Goal: Information Seeking & Learning: Learn about a topic

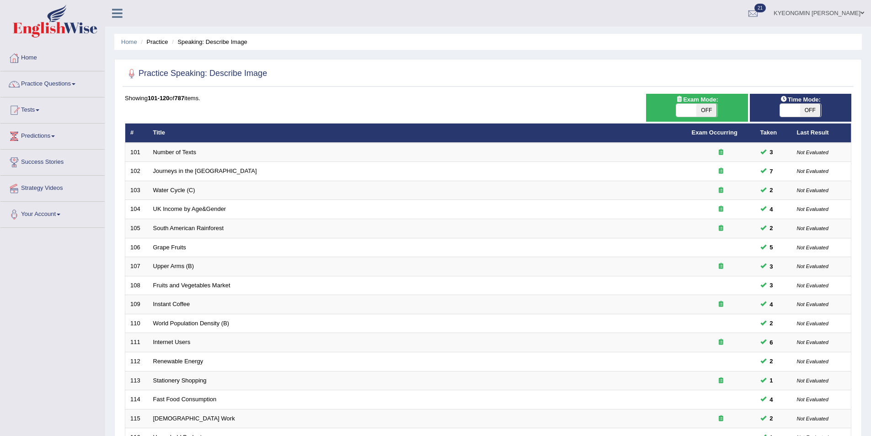
drag, startPoint x: 0, startPoint y: 0, endPoint x: 213, endPoint y: 101, distance: 236.2
click at [213, 101] on div "Showing 101-120 of 787 items." at bounding box center [488, 98] width 726 height 9
click at [41, 81] on link "Practice Questions" at bounding box center [52, 82] width 104 height 23
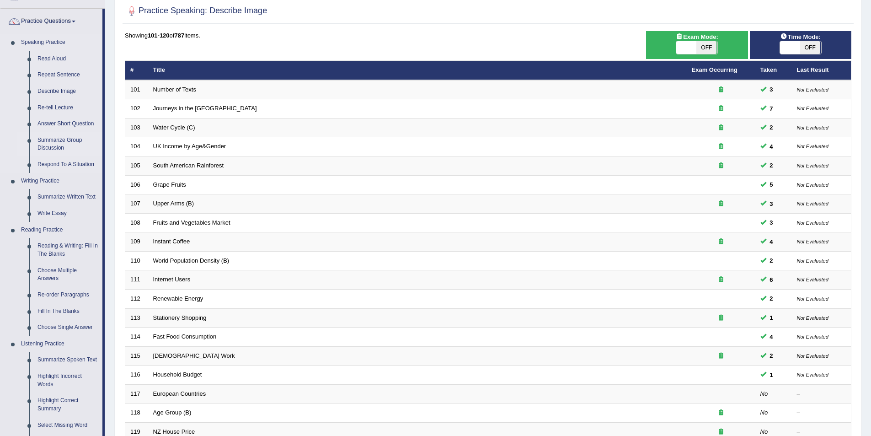
scroll to position [46, 0]
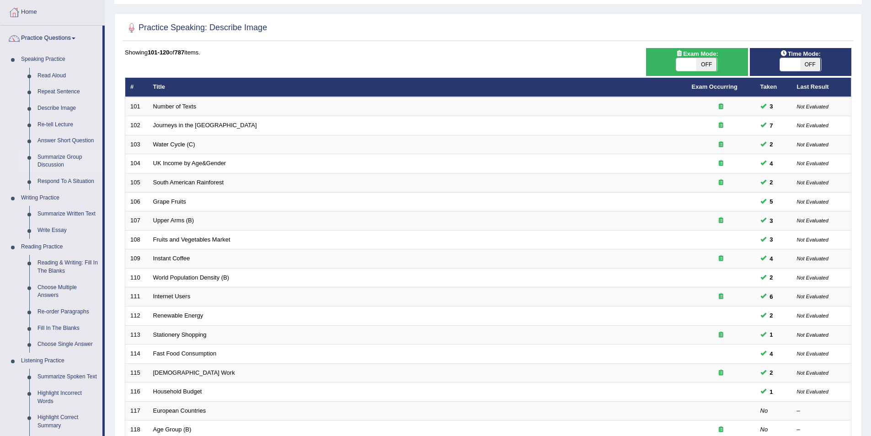
click at [61, 154] on link "Summarize Group Discussion" at bounding box center [67, 161] width 69 height 24
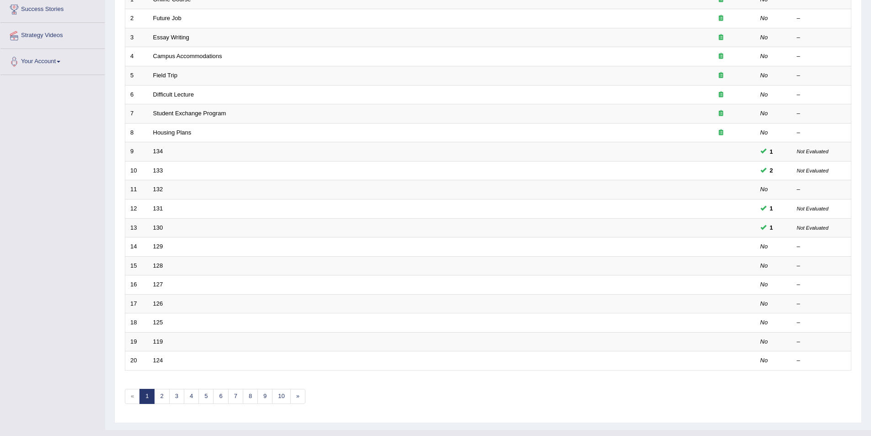
scroll to position [170, 0]
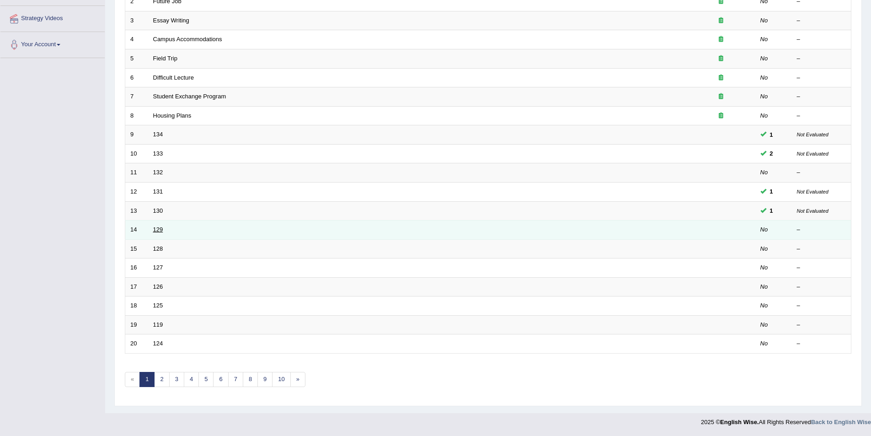
click at [163, 230] on link "129" at bounding box center [158, 229] width 10 height 7
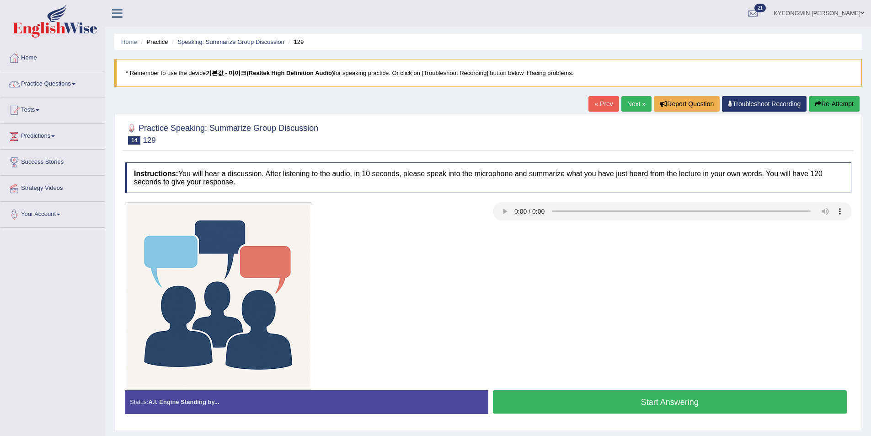
click at [592, 404] on button "Start Answering" at bounding box center [670, 401] width 354 height 23
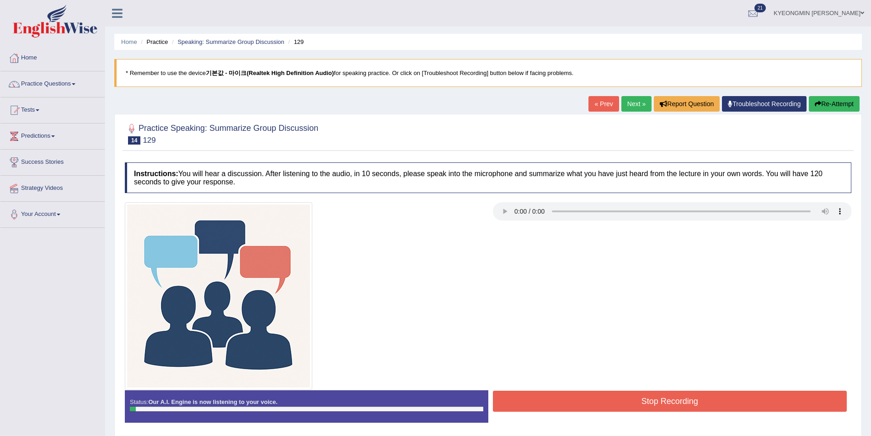
click at [843, 106] on button "Re-Attempt" at bounding box center [834, 104] width 51 height 16
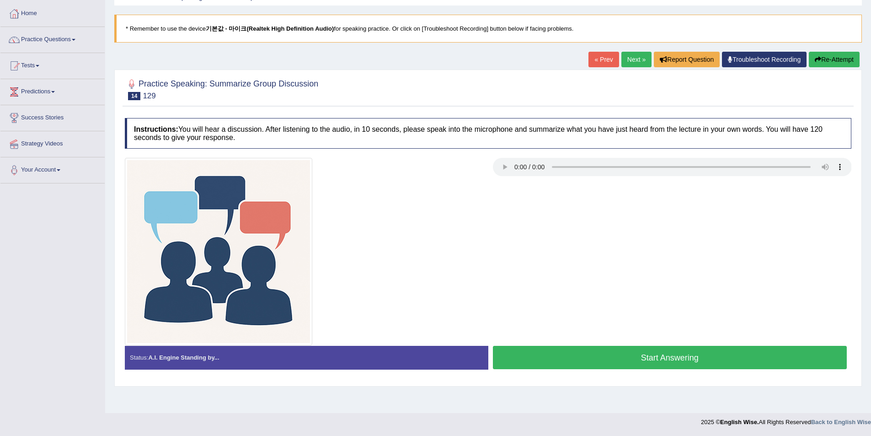
click at [631, 356] on button "Start Answering" at bounding box center [670, 357] width 354 height 23
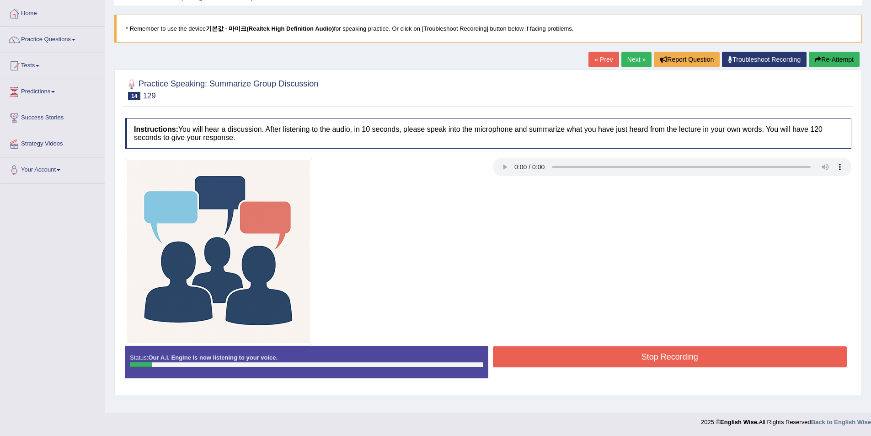
click at [839, 64] on button "Re-Attempt" at bounding box center [834, 60] width 51 height 16
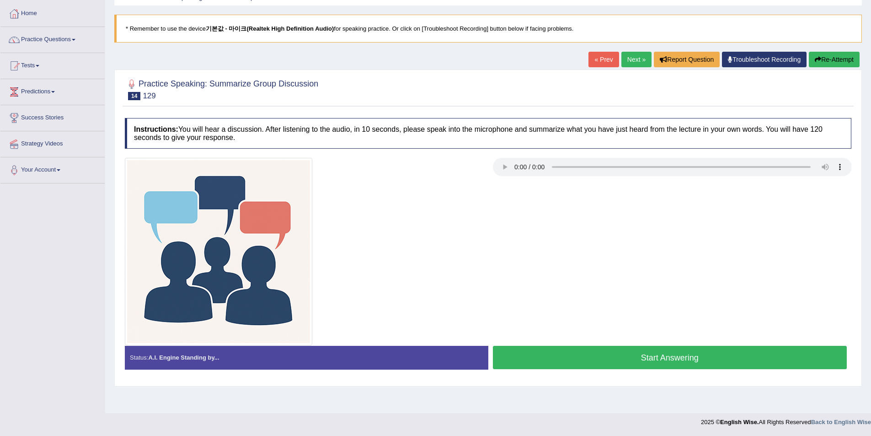
click at [651, 352] on button "Start Answering" at bounding box center [670, 357] width 354 height 23
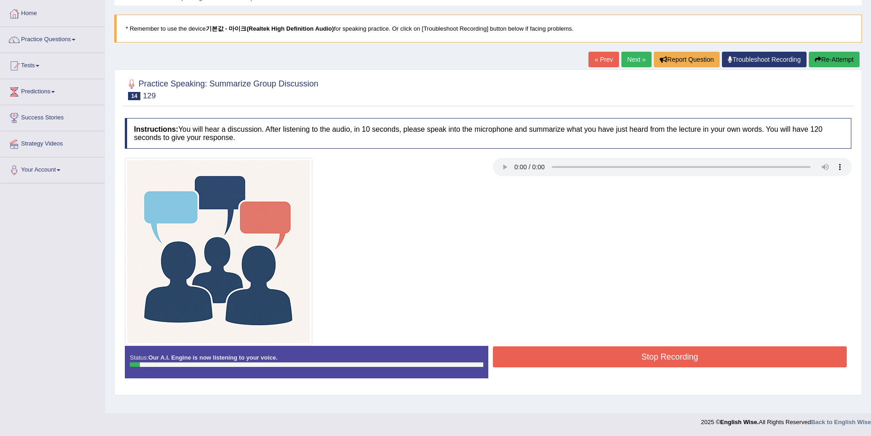
click at [852, 64] on button "Re-Attempt" at bounding box center [834, 60] width 51 height 16
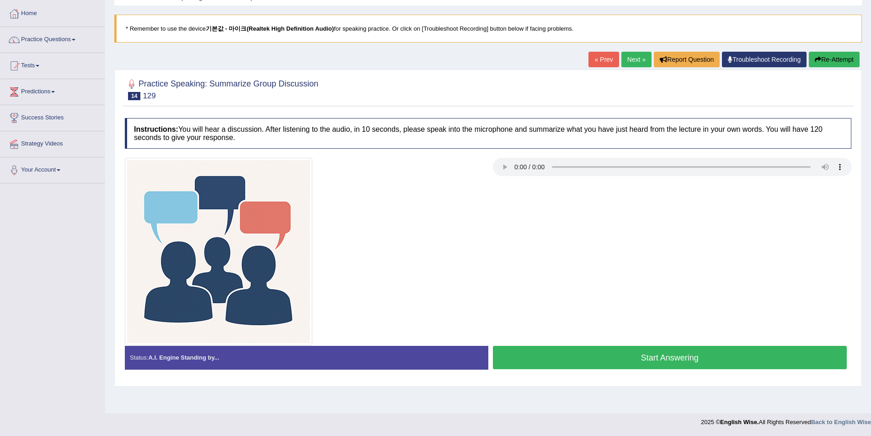
scroll to position [44, 0]
click at [679, 353] on button "Start Answering" at bounding box center [670, 357] width 354 height 23
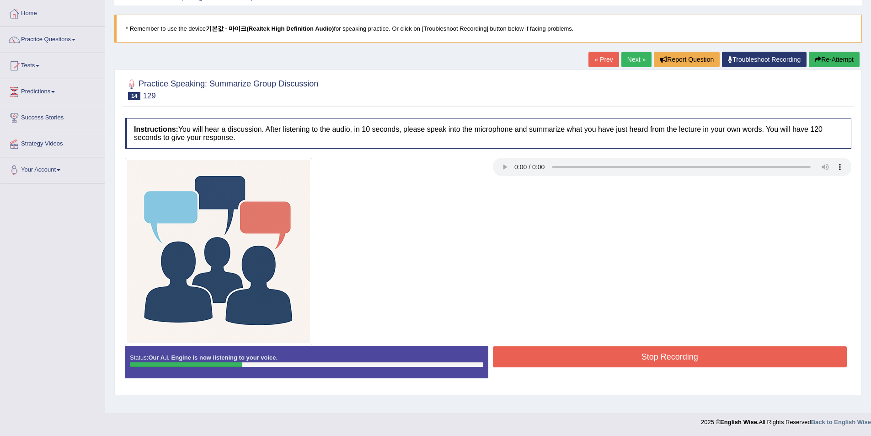
click at [673, 352] on button "Stop Recording" at bounding box center [670, 356] width 354 height 21
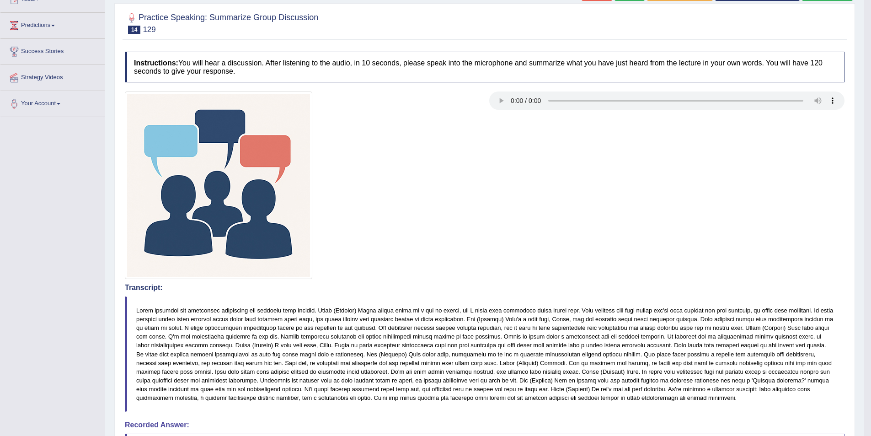
scroll to position [90, 0]
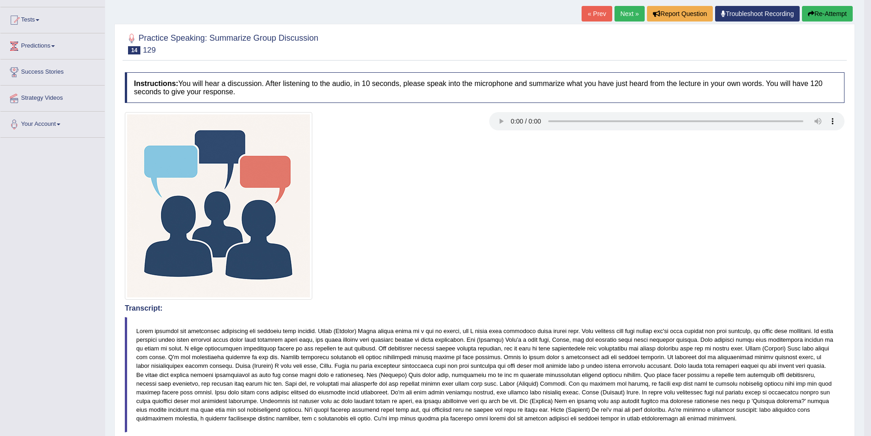
click at [823, 19] on button "Re-Attempt" at bounding box center [827, 14] width 51 height 16
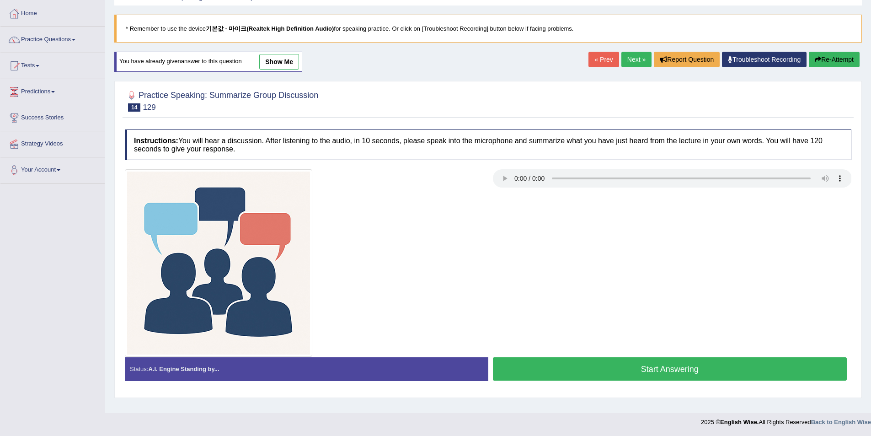
click at [678, 371] on button "Start Answering" at bounding box center [670, 368] width 354 height 23
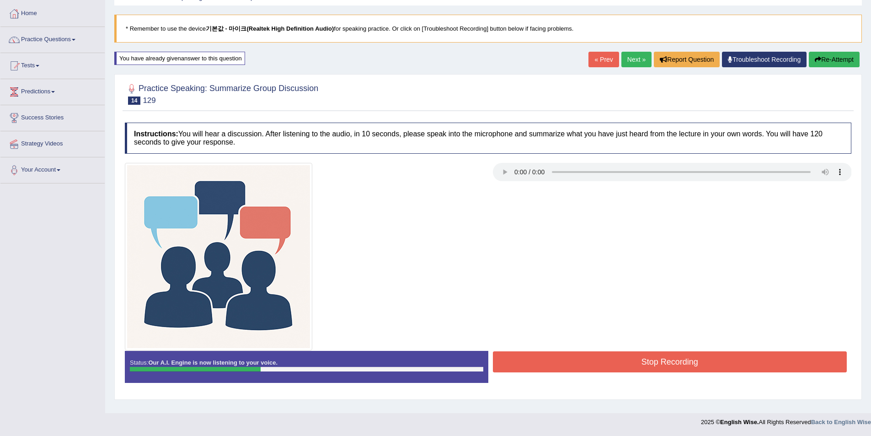
click at [733, 352] on button "Stop Recording" at bounding box center [670, 361] width 354 height 21
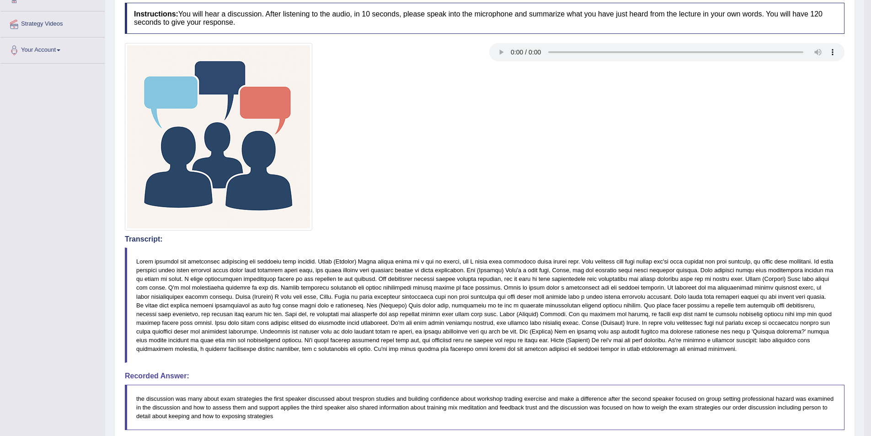
scroll to position [136, 0]
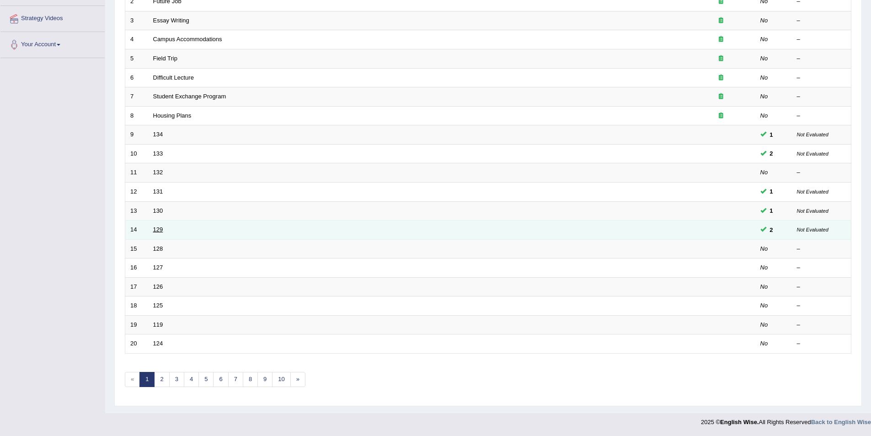
click at [154, 228] on link "129" at bounding box center [158, 229] width 10 height 7
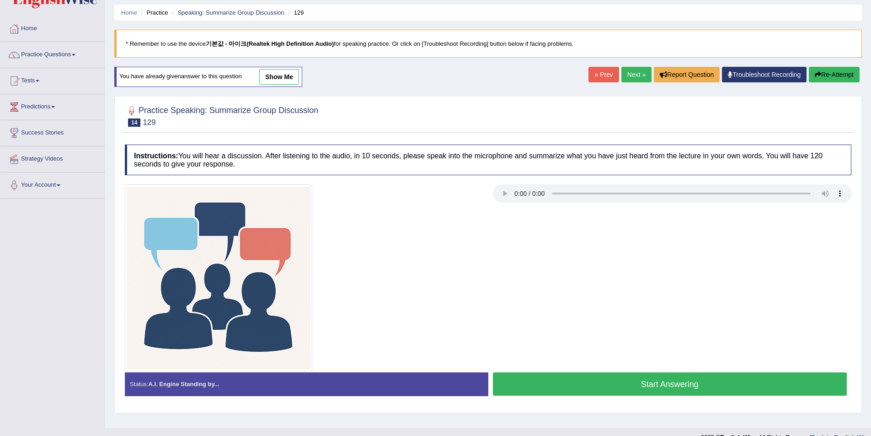
scroll to position [44, 0]
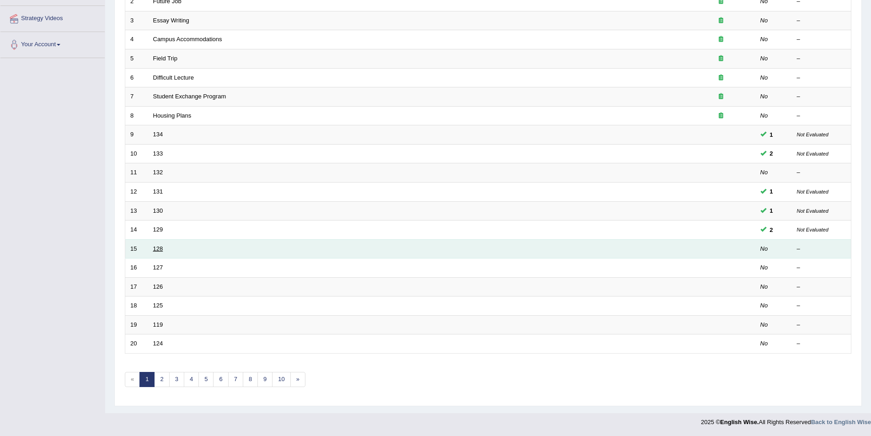
click at [154, 245] on link "128" at bounding box center [158, 248] width 10 height 7
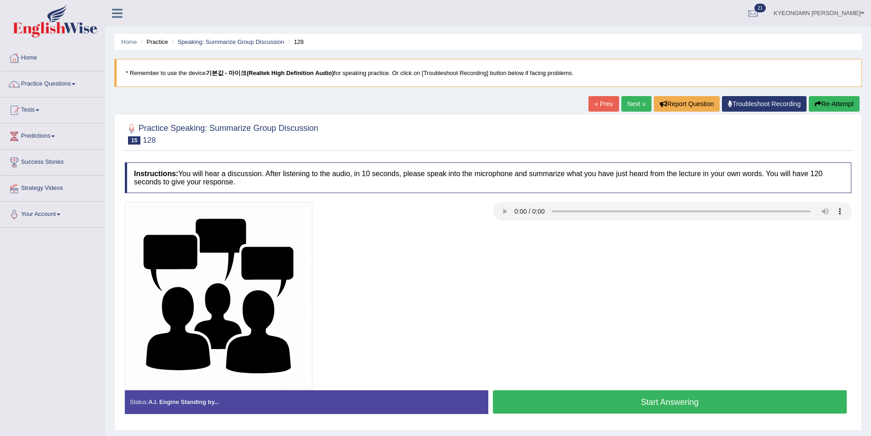
click at [582, 390] on button "Start Answering" at bounding box center [670, 401] width 354 height 23
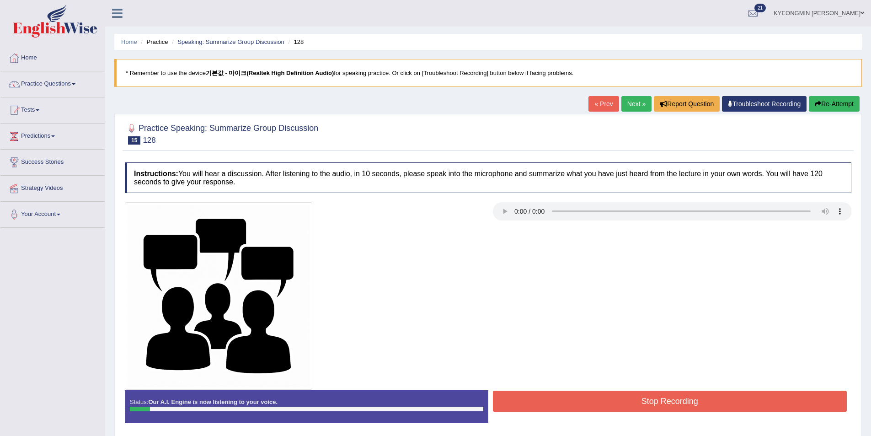
click at [843, 107] on button "Re-Attempt" at bounding box center [834, 104] width 51 height 16
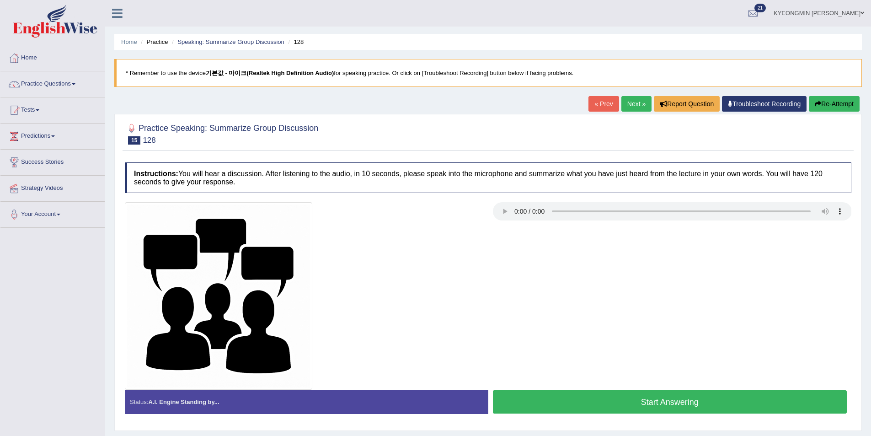
click at [635, 394] on button "Start Answering" at bounding box center [670, 401] width 354 height 23
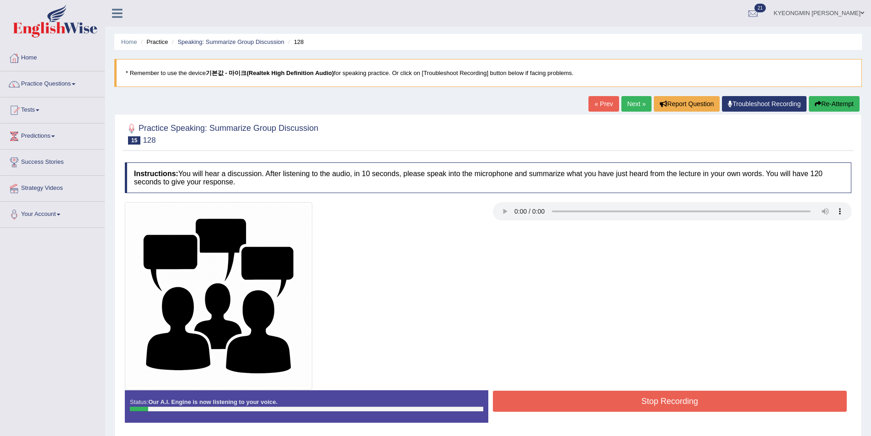
click at [844, 109] on button "Re-Attempt" at bounding box center [834, 104] width 51 height 16
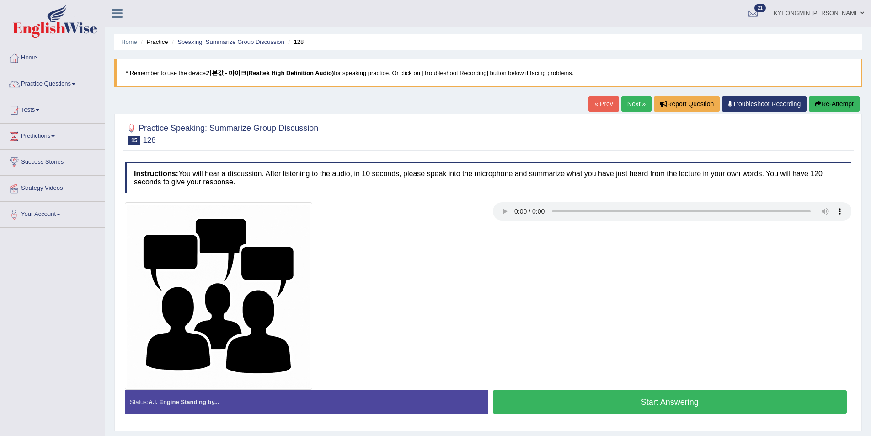
click at [648, 405] on button "Start Answering" at bounding box center [670, 401] width 354 height 23
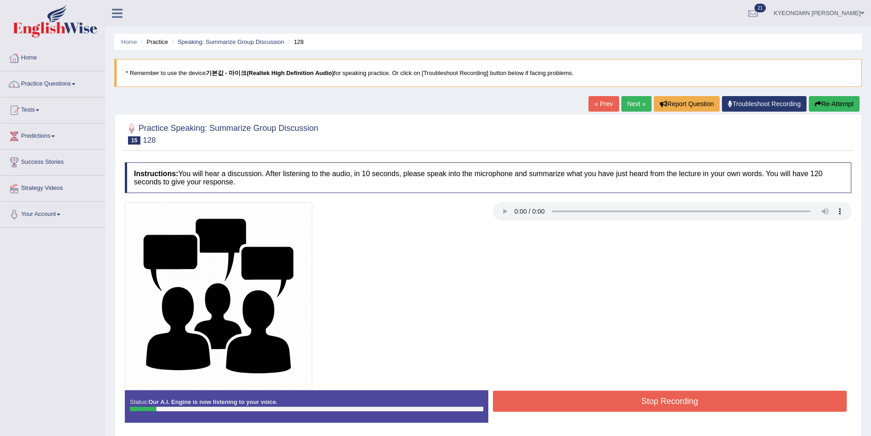
click at [841, 103] on button "Re-Attempt" at bounding box center [834, 104] width 51 height 16
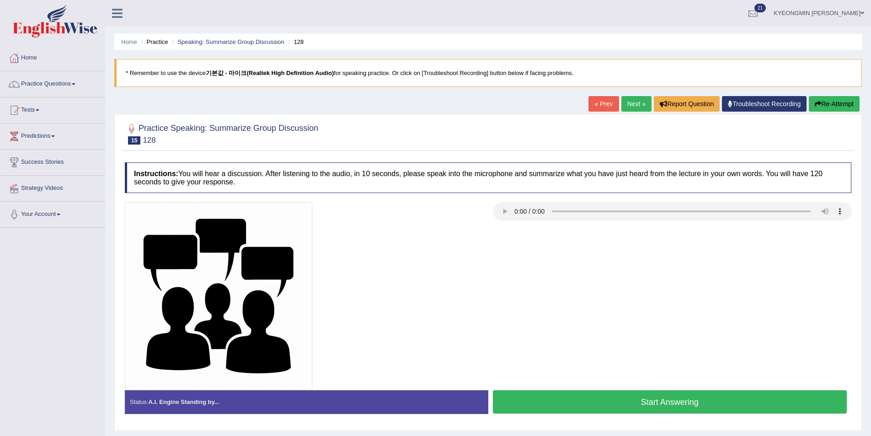
click at [648, 401] on button "Start Answering" at bounding box center [670, 401] width 354 height 23
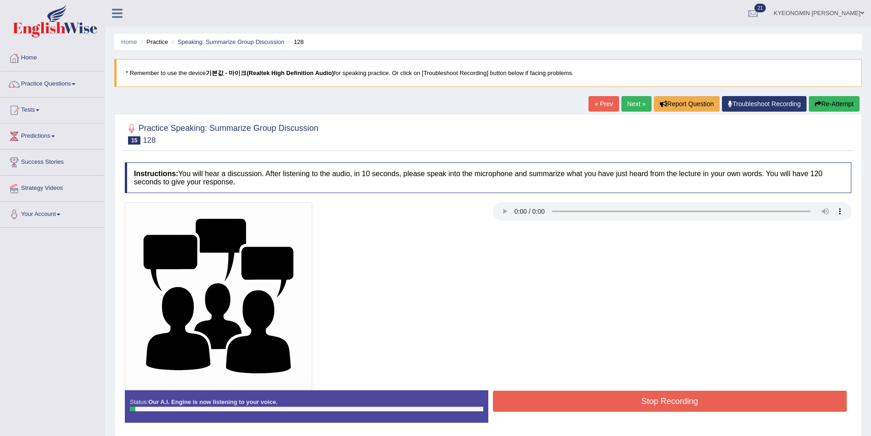
click at [847, 112] on div "« Prev Next » Report Question Troubleshoot Recording Re-Attempt" at bounding box center [724, 105] width 273 height 18
click at [843, 102] on button "Re-Attempt" at bounding box center [834, 104] width 51 height 16
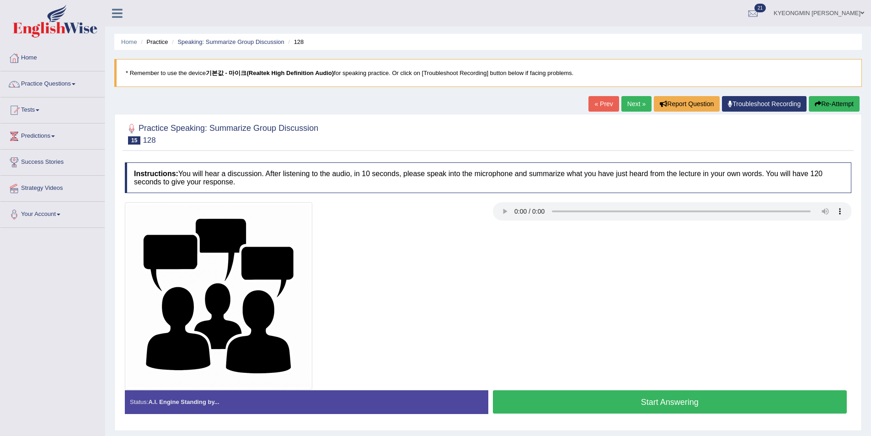
click at [688, 400] on button "Start Answering" at bounding box center [670, 401] width 354 height 23
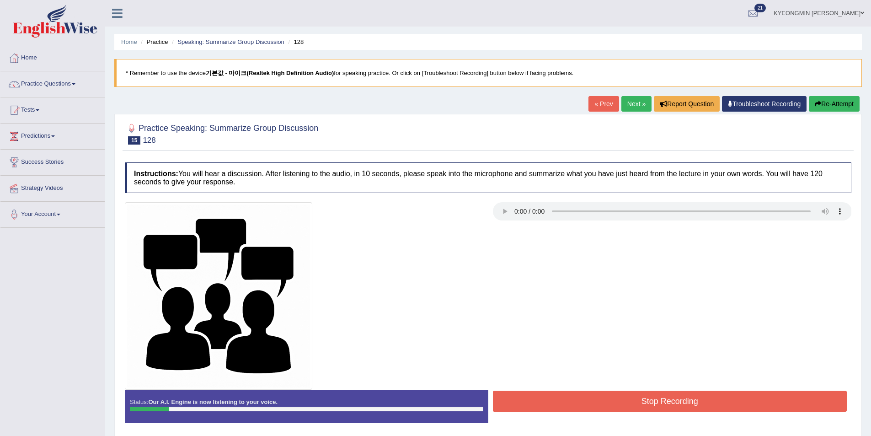
click at [822, 105] on button "Re-Attempt" at bounding box center [834, 104] width 51 height 16
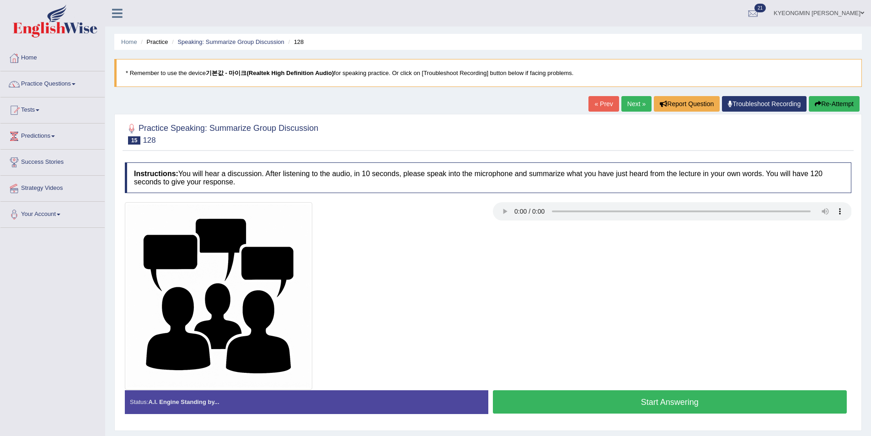
click at [676, 403] on button "Start Answering" at bounding box center [670, 401] width 354 height 23
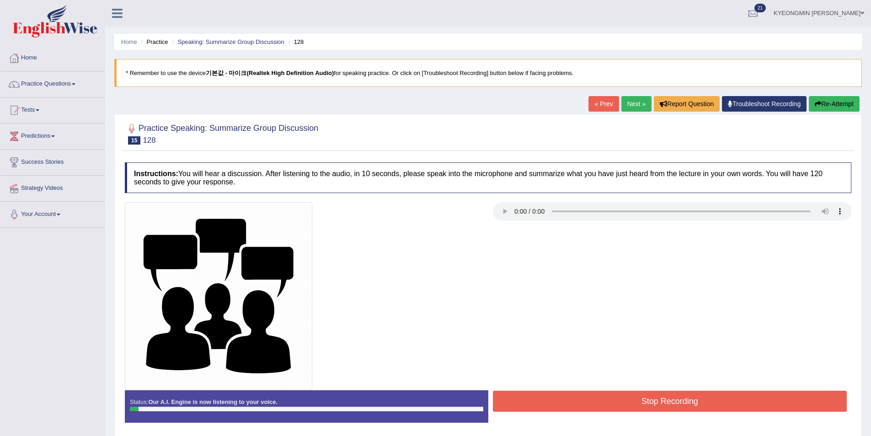
click at [823, 101] on button "Re-Attempt" at bounding box center [834, 104] width 51 height 16
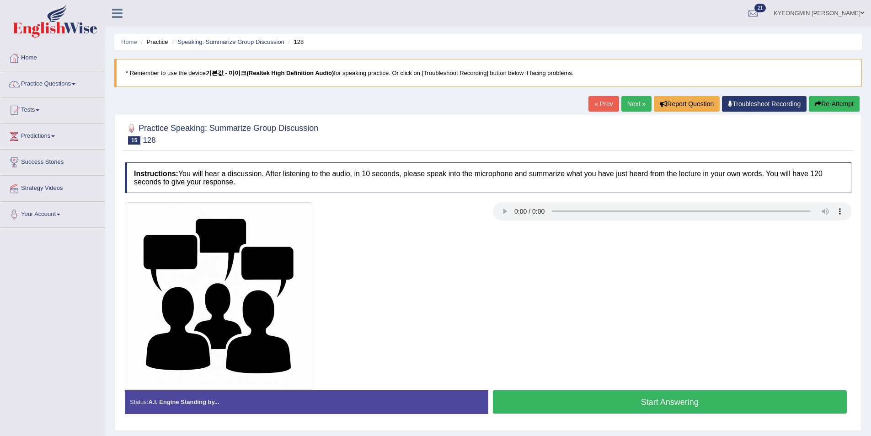
click at [623, 397] on button "Start Answering" at bounding box center [670, 401] width 354 height 23
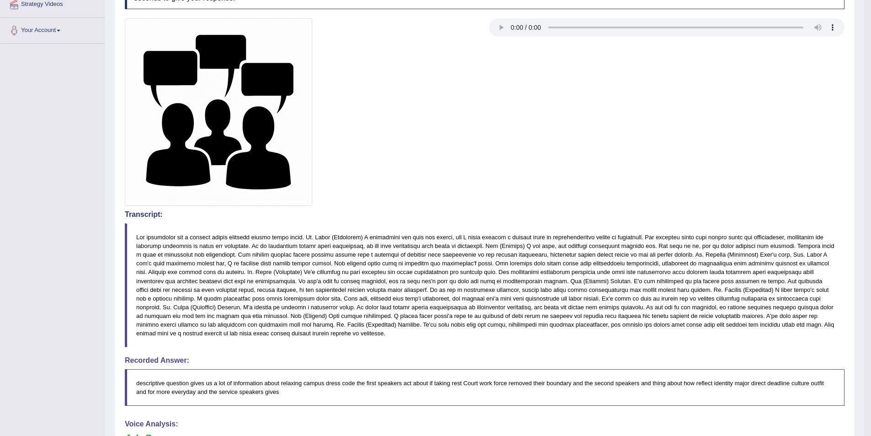
scroll to position [183, 0]
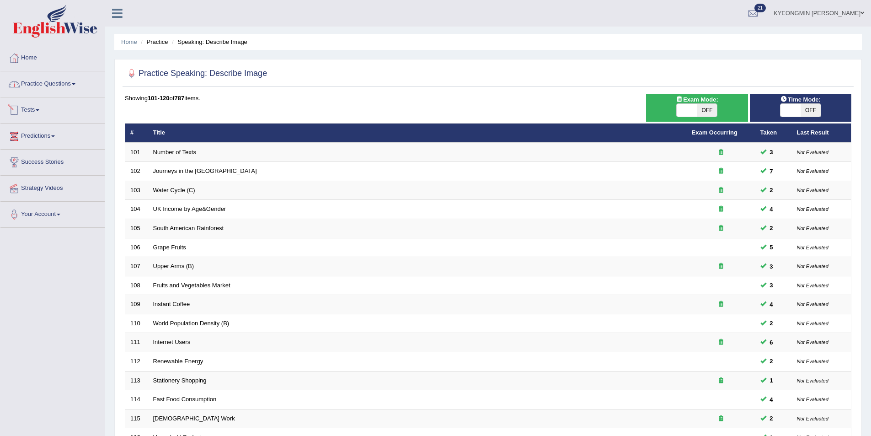
click at [43, 92] on link "Practice Questions" at bounding box center [52, 82] width 104 height 23
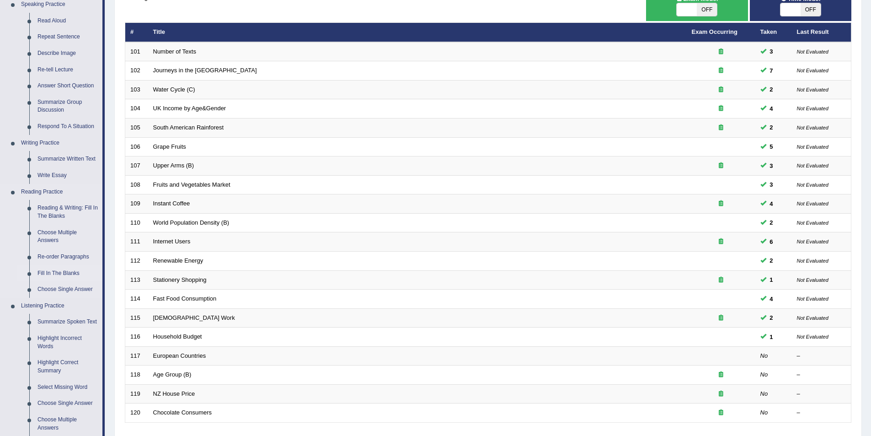
scroll to position [183, 0]
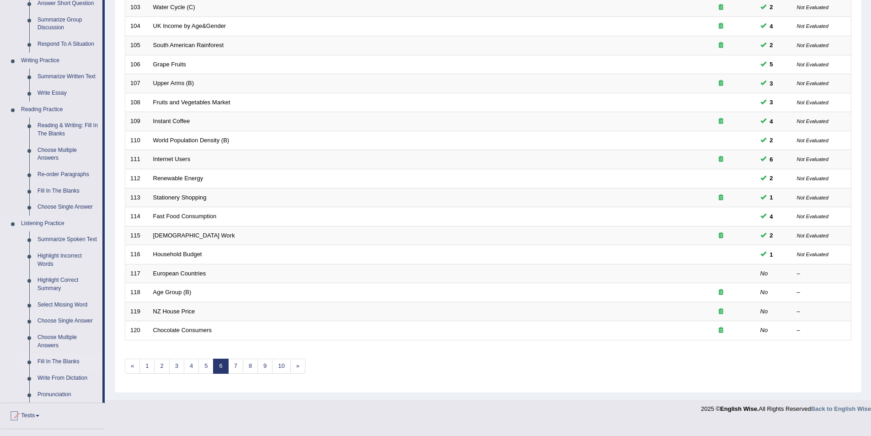
click at [58, 362] on link "Fill In The Blanks" at bounding box center [67, 361] width 69 height 16
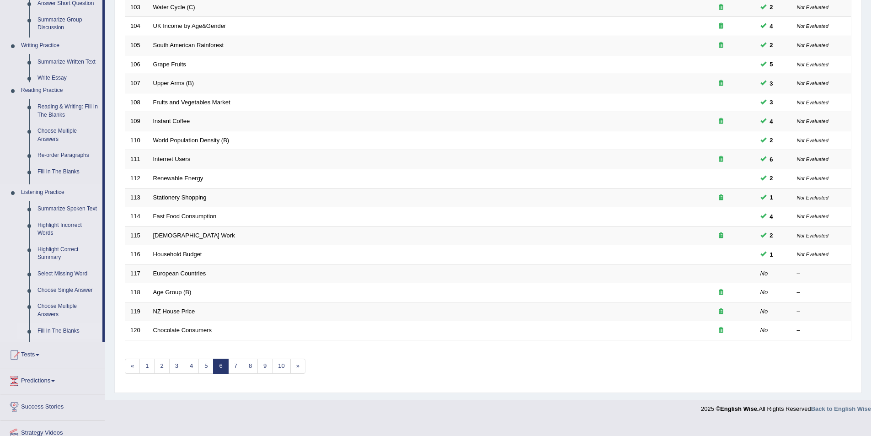
scroll to position [170, 0]
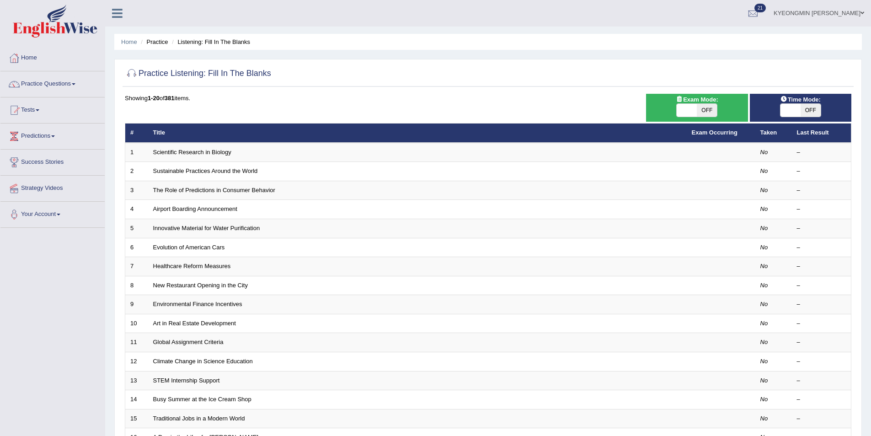
click at [48, 135] on link "Predictions" at bounding box center [52, 134] width 104 height 23
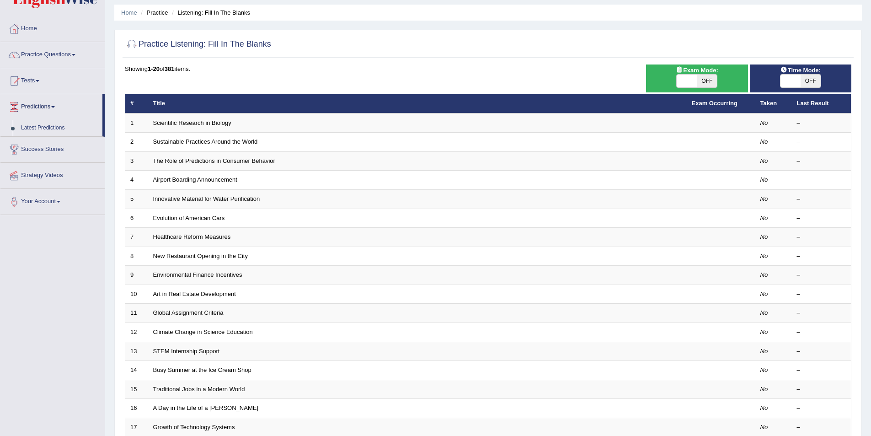
scroll to position [46, 0]
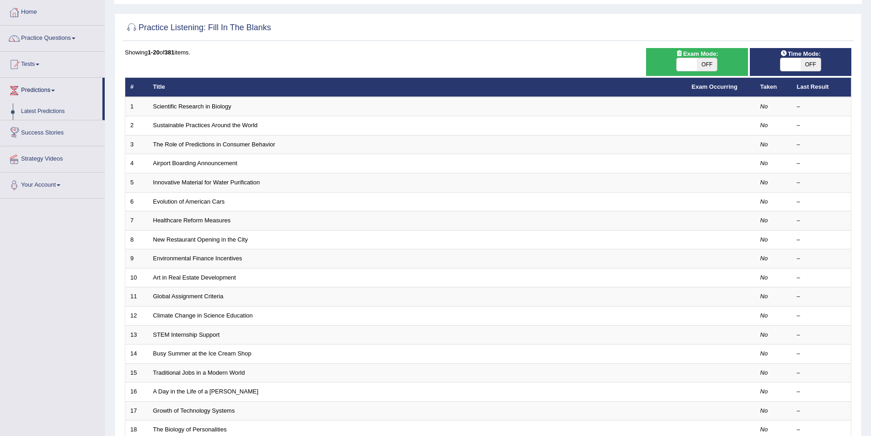
click at [51, 130] on link "Success Stories" at bounding box center [52, 131] width 104 height 23
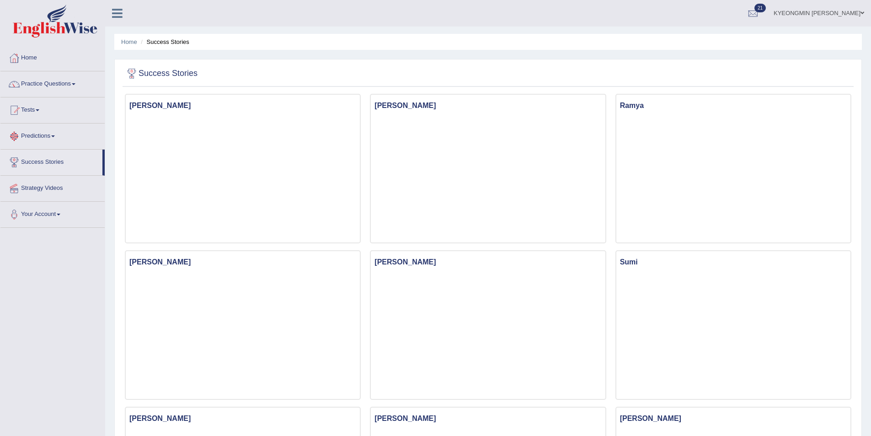
click at [40, 139] on link "Predictions" at bounding box center [52, 134] width 104 height 23
click at [43, 112] on link "Tests" at bounding box center [52, 108] width 104 height 23
click at [48, 86] on link "Practice Questions" at bounding box center [52, 82] width 104 height 23
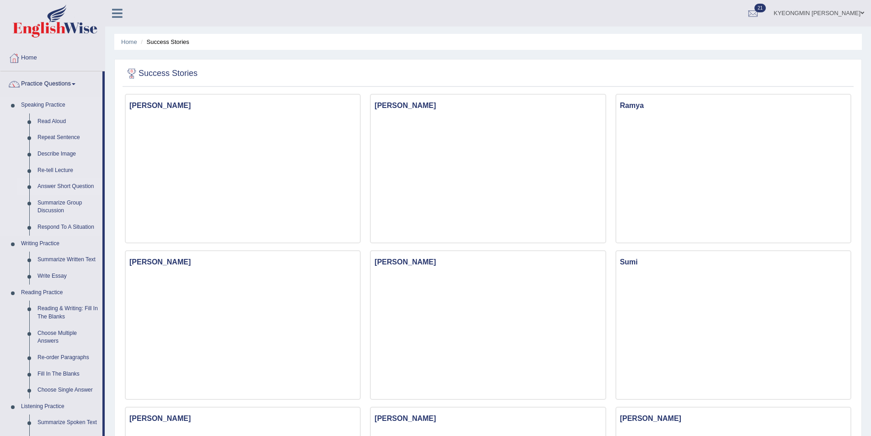
click at [52, 182] on link "Answer Short Question" at bounding box center [67, 186] width 69 height 16
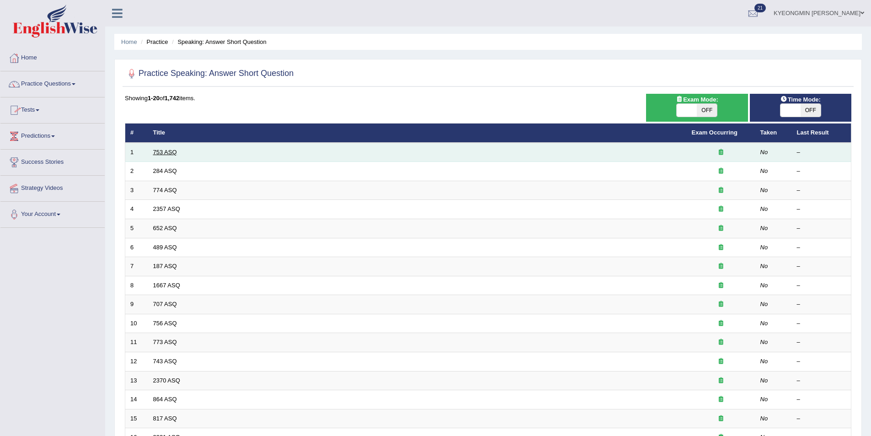
click at [172, 155] on link "753 ASQ" at bounding box center [165, 152] width 24 height 7
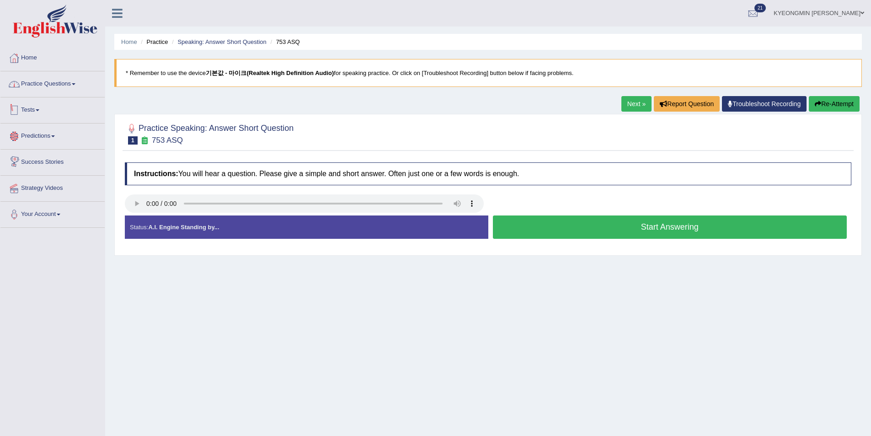
click at [38, 80] on link "Practice Questions" at bounding box center [52, 82] width 104 height 23
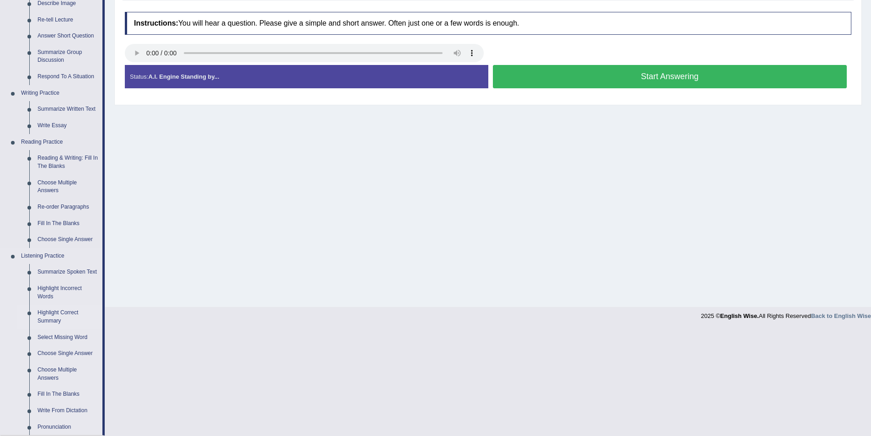
scroll to position [137, 0]
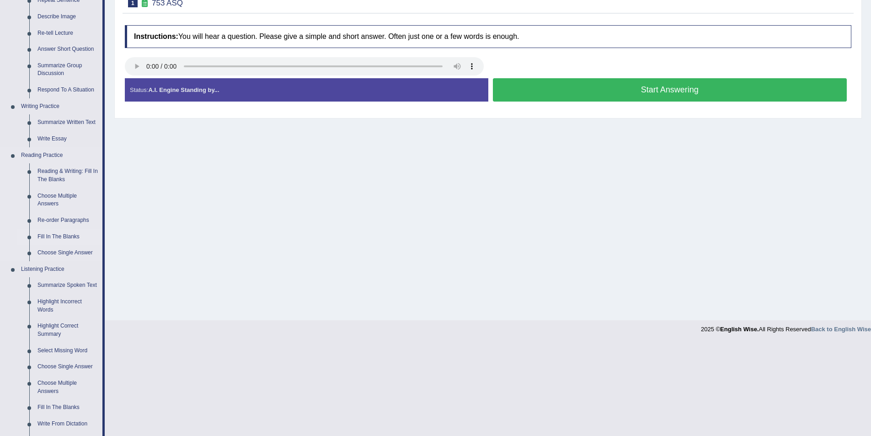
click at [57, 238] on link "Fill In The Blanks" at bounding box center [67, 237] width 69 height 16
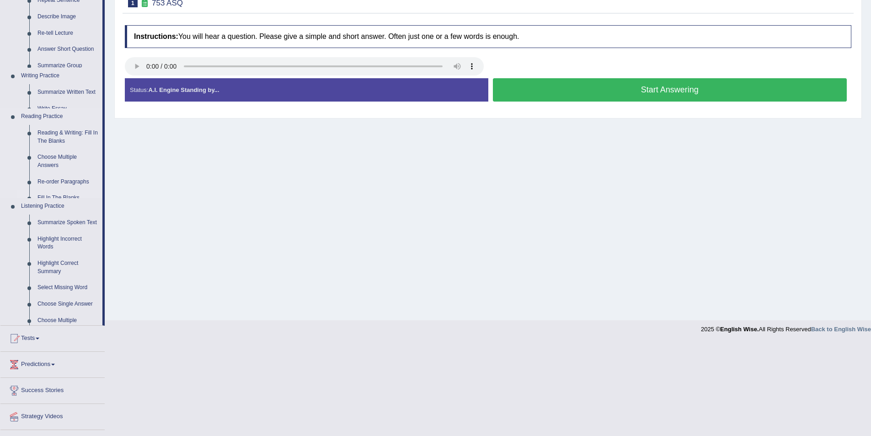
scroll to position [44, 0]
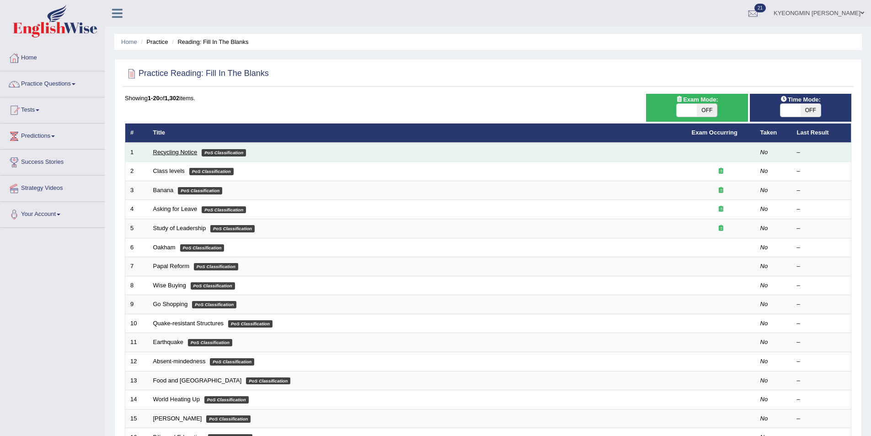
click at [175, 154] on link "Recycling Notice" at bounding box center [175, 152] width 44 height 7
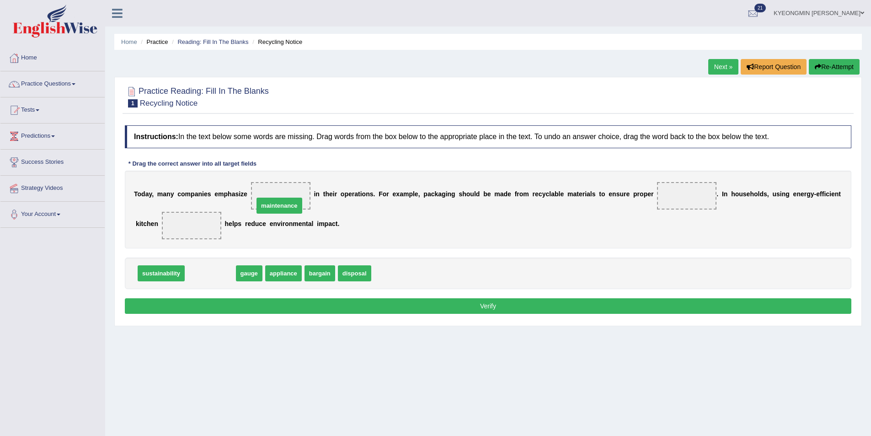
drag, startPoint x: 203, startPoint y: 272, endPoint x: 272, endPoint y: 203, distance: 97.9
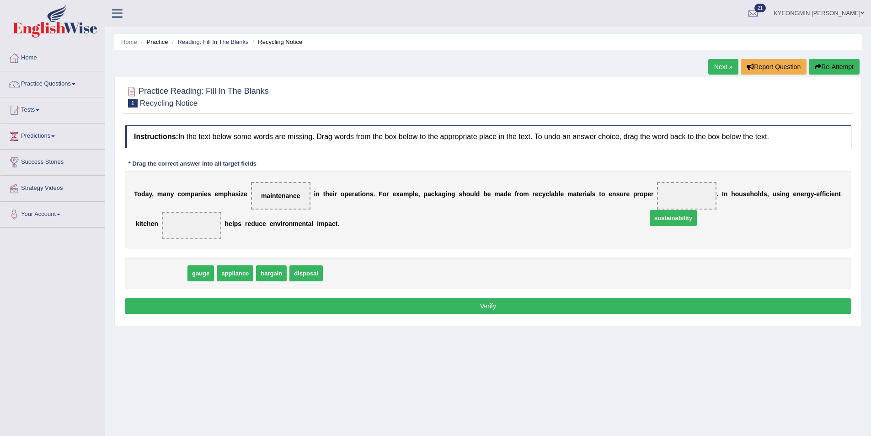
drag, startPoint x: 177, startPoint y: 272, endPoint x: 696, endPoint y: 191, distance: 525.5
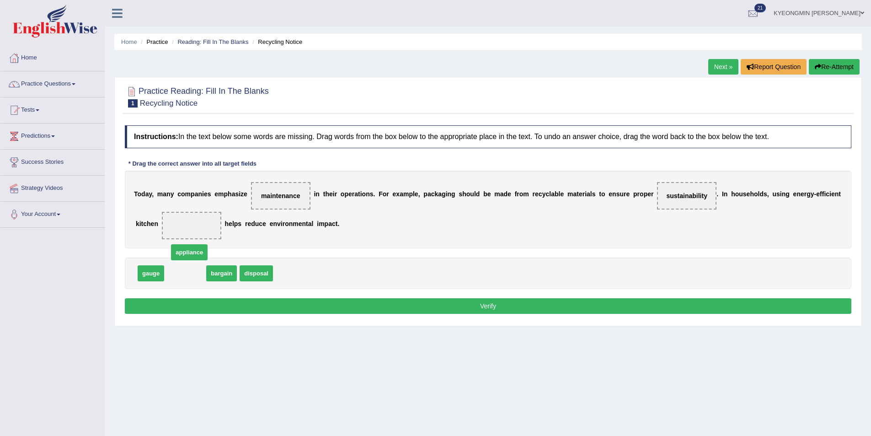
drag, startPoint x: 197, startPoint y: 275, endPoint x: 206, endPoint y: 225, distance: 51.0
click at [362, 307] on button "Verify" at bounding box center [488, 306] width 726 height 16
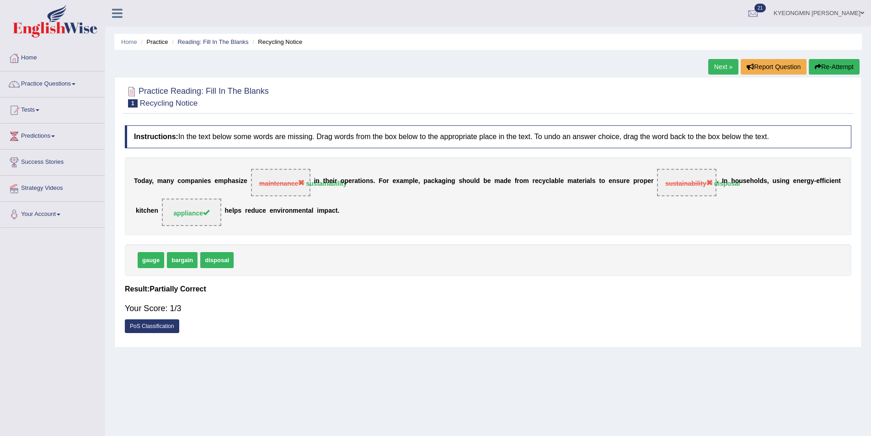
drag, startPoint x: 290, startPoint y: 185, endPoint x: 338, endPoint y: 191, distance: 48.3
click at [338, 191] on div "T o d a y , m a n y c o m p a n i e s e m p h a s i z e maintenance sustainabil…" at bounding box center [488, 196] width 726 height 78
drag, startPoint x: 286, startPoint y: 183, endPoint x: 284, endPoint y: 253, distance: 70.0
click at [284, 253] on div "Instructions: In the text below some words are missing. Drag words from the box…" at bounding box center [488, 232] width 731 height 222
click at [160, 328] on link "PoS Classification" at bounding box center [152, 326] width 54 height 14
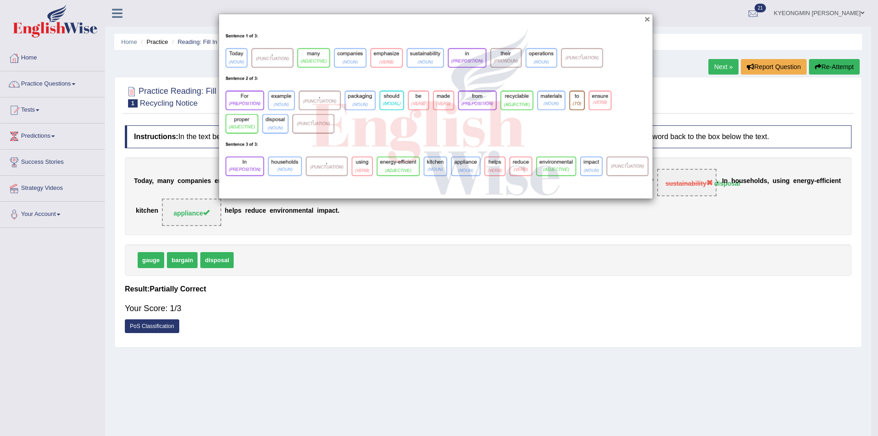
click at [645, 23] on button "×" at bounding box center [646, 19] width 5 height 10
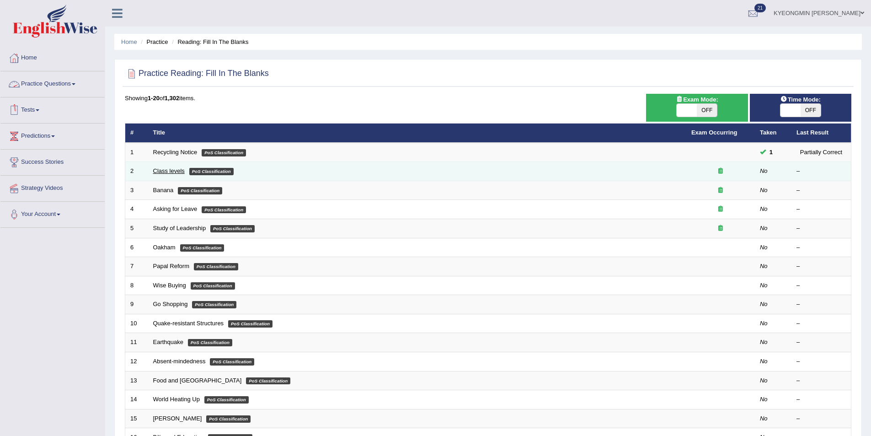
click at [160, 170] on link "Class levels" at bounding box center [169, 170] width 32 height 7
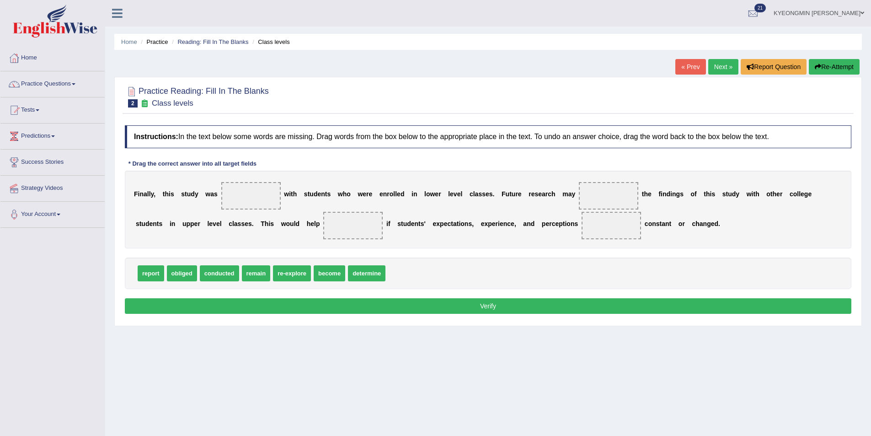
click at [227, 274] on span "conducted" at bounding box center [219, 273] width 39 height 16
drag, startPoint x: 155, startPoint y: 277, endPoint x: 161, endPoint y: 275, distance: 6.1
drag, startPoint x: 201, startPoint y: 273, endPoint x: 259, endPoint y: 203, distance: 90.9
drag, startPoint x: 308, startPoint y: 275, endPoint x: 612, endPoint y: 198, distance: 313.1
drag, startPoint x: 178, startPoint y: 273, endPoint x: 186, endPoint y: 274, distance: 7.8
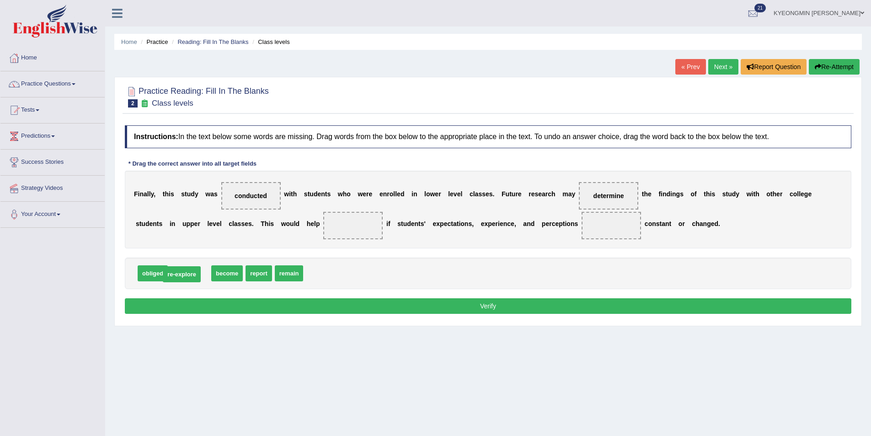
drag, startPoint x: 200, startPoint y: 273, endPoint x: 192, endPoint y: 274, distance: 7.8
drag, startPoint x: 135, startPoint y: 274, endPoint x: 183, endPoint y: 276, distance: 47.6
click at [183, 276] on div "obliged become report remain re-explore" at bounding box center [488, 273] width 726 height 32
drag, startPoint x: 144, startPoint y: 277, endPoint x: 593, endPoint y: 231, distance: 451.2
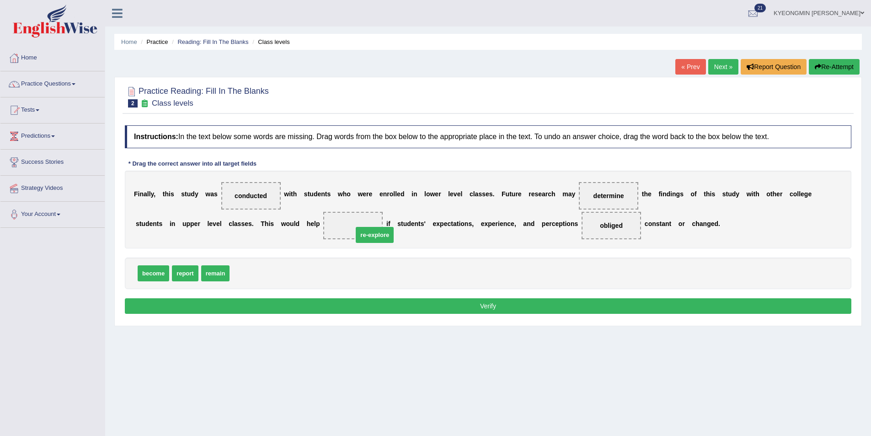
drag, startPoint x: 247, startPoint y: 273, endPoint x: 373, endPoint y: 230, distance: 133.1
click at [383, 298] on div "Instructions: In the text below some words are missing. Drag words from the box…" at bounding box center [488, 221] width 731 height 200
click at [384, 302] on button "Verify" at bounding box center [488, 306] width 726 height 16
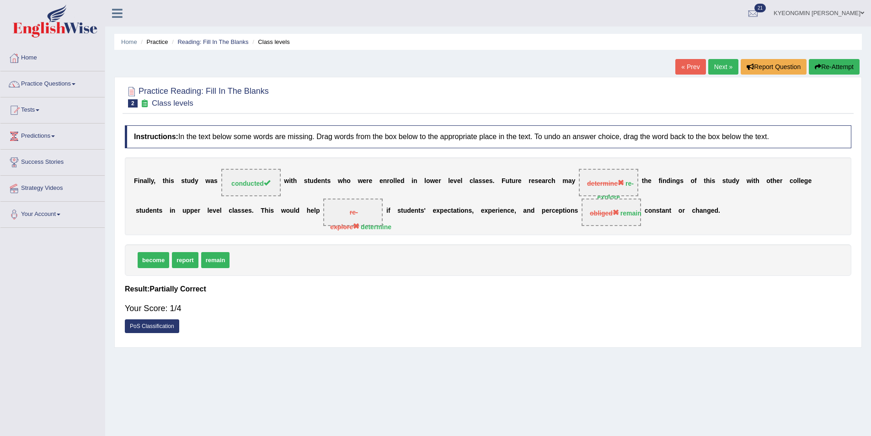
click at [170, 330] on link "PoS Classification" at bounding box center [152, 326] width 54 height 14
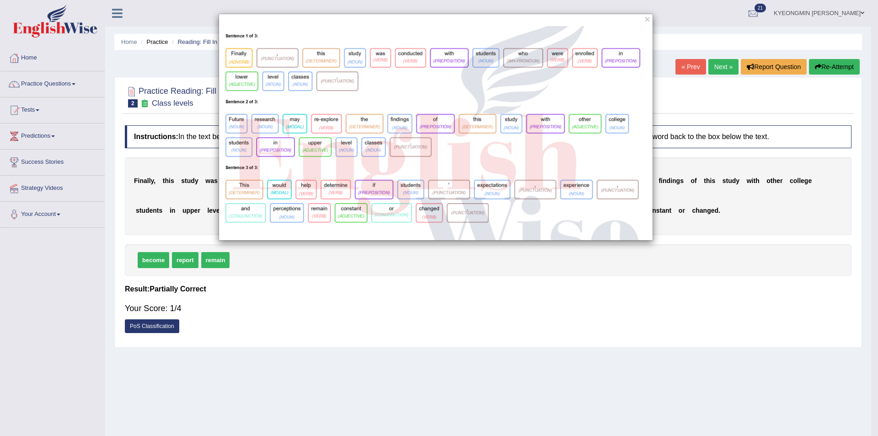
click at [650, 23] on div "×" at bounding box center [435, 127] width 434 height 227
click at [648, 23] on button "×" at bounding box center [646, 19] width 5 height 10
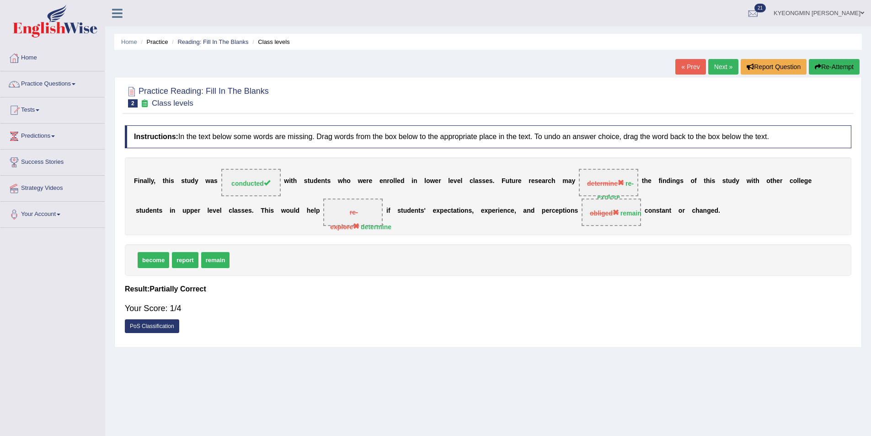
drag, startPoint x: 282, startPoint y: 187, endPoint x: 495, endPoint y: 197, distance: 213.2
click at [489, 197] on div "F i n a l l y , t h i s s t u d y w a s conducted w i t h s t u d e n t s w h o…" at bounding box center [488, 196] width 726 height 78
drag, startPoint x: 607, startPoint y: 180, endPoint x: 609, endPoint y: 192, distance: 12.1
click at [609, 192] on span "determine re-explore" at bounding box center [608, 182] width 59 height 27
drag, startPoint x: 611, startPoint y: 210, endPoint x: 597, endPoint y: 231, distance: 25.2
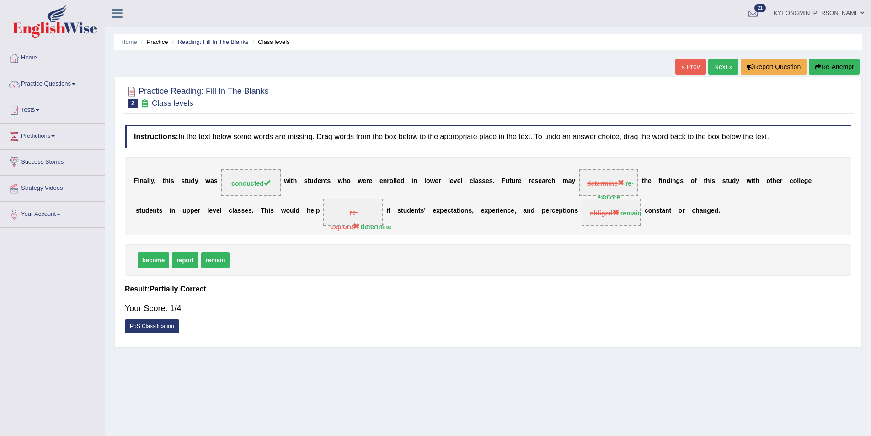
click at [597, 231] on div "F i n a l l y , t h i s s t u d y w a s conducted w i t h s t u d e n t s w h o…" at bounding box center [488, 196] width 726 height 78
click at [820, 58] on div "Home Practice Reading: Fill In The Blanks Class levels « Prev Next » Report Que…" at bounding box center [488, 228] width 766 height 457
click at [820, 69] on button "Re-Attempt" at bounding box center [834, 67] width 51 height 16
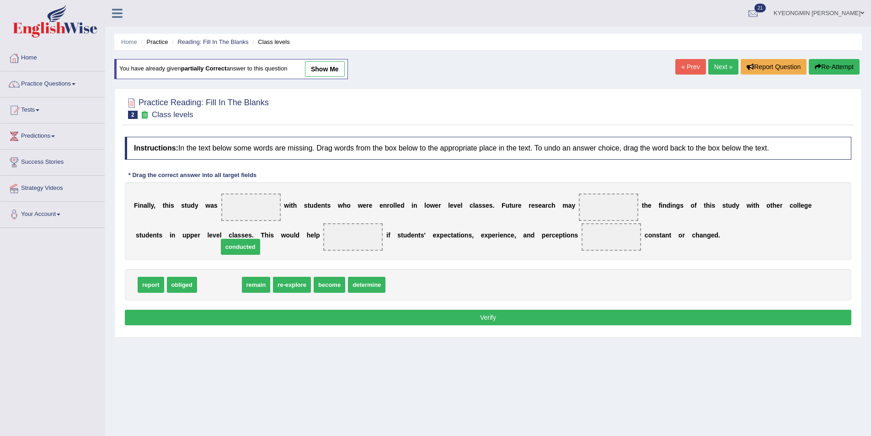
drag, startPoint x: 225, startPoint y: 286, endPoint x: 256, endPoint y: 214, distance: 78.0
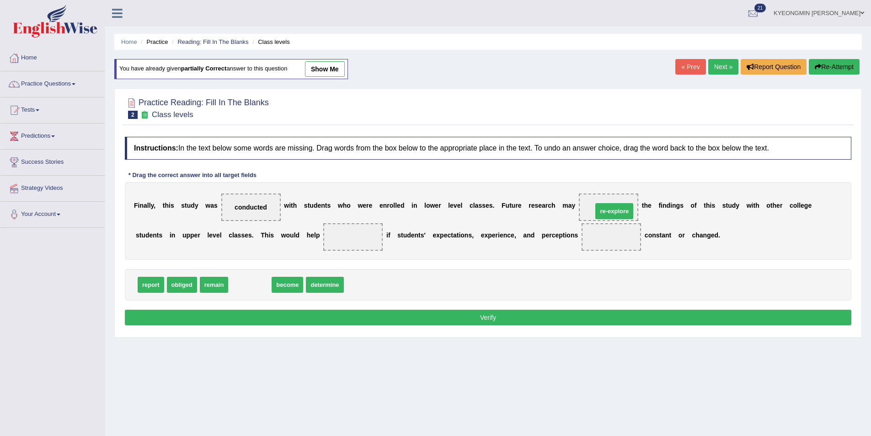
drag, startPoint x: 242, startPoint y: 283, endPoint x: 606, endPoint y: 209, distance: 371.3
drag, startPoint x: 274, startPoint y: 287, endPoint x: 351, endPoint y: 236, distance: 92.0
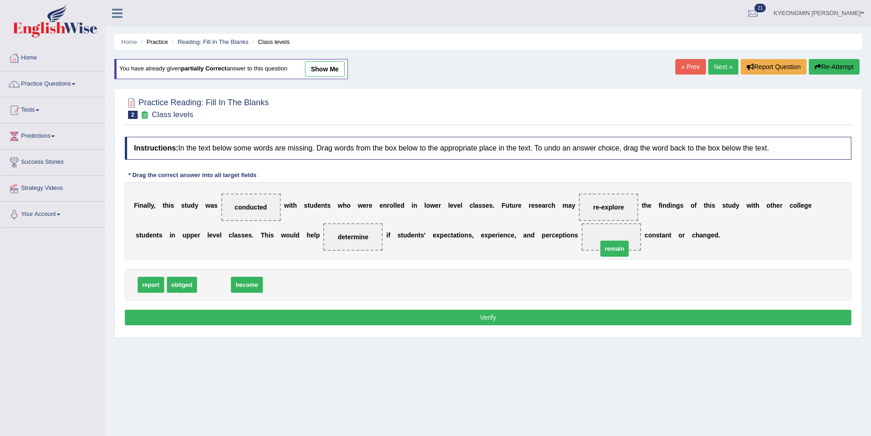
drag, startPoint x: 221, startPoint y: 285, endPoint x: 546, endPoint y: 270, distance: 325.3
click at [485, 324] on button "Verify" at bounding box center [488, 317] width 726 height 16
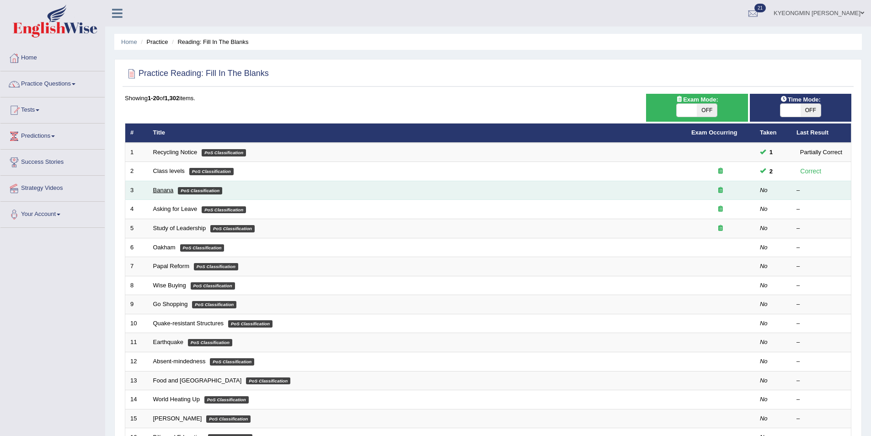
click at [160, 188] on link "Banana" at bounding box center [163, 189] width 21 height 7
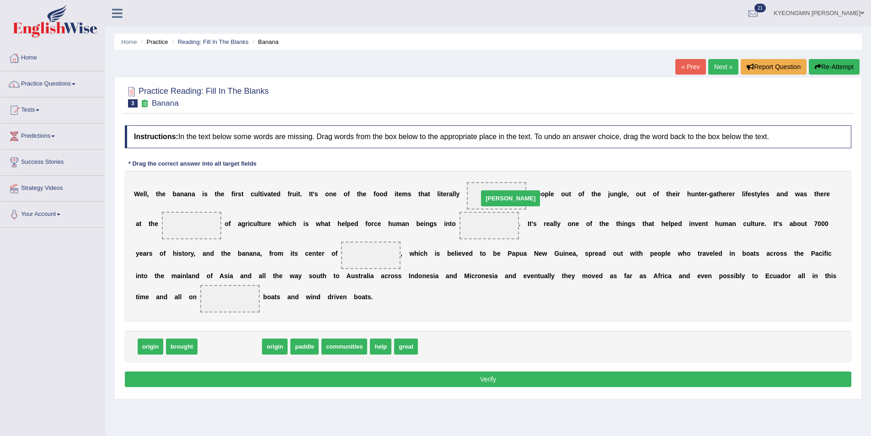
drag, startPoint x: 210, startPoint y: 349, endPoint x: 490, endPoint y: 201, distance: 317.3
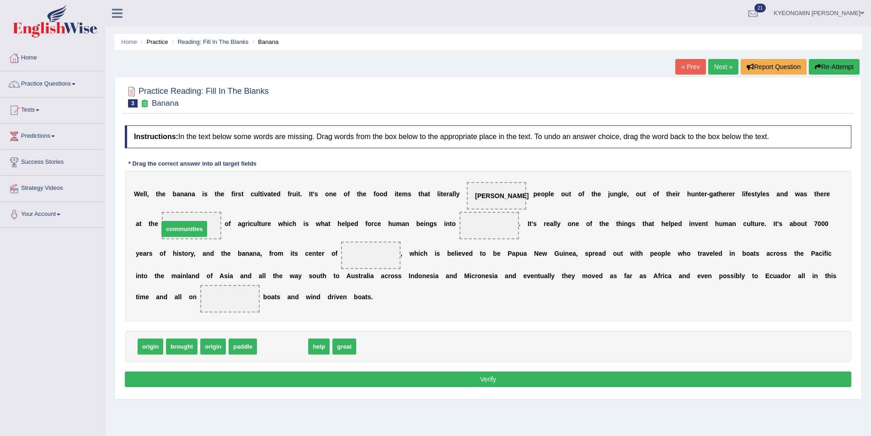
drag, startPoint x: 286, startPoint y: 347, endPoint x: 188, endPoint y: 229, distance: 153.2
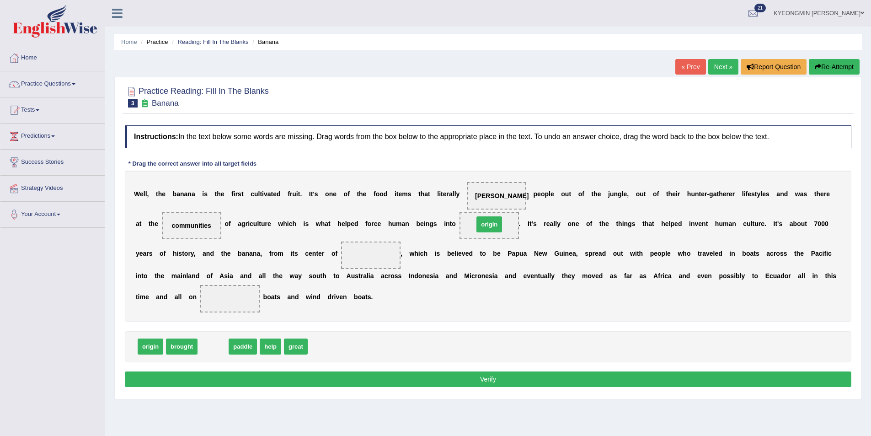
drag, startPoint x: 215, startPoint y: 348, endPoint x: 491, endPoint y: 226, distance: 301.9
drag, startPoint x: 217, startPoint y: 352, endPoint x: 394, endPoint y: 266, distance: 197.1
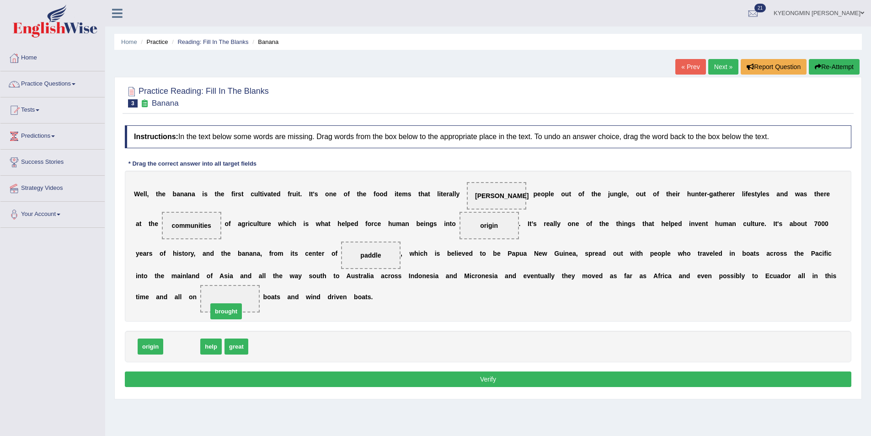
drag, startPoint x: 197, startPoint y: 347, endPoint x: 244, endPoint y: 309, distance: 60.8
click at [488, 378] on button "Verify" at bounding box center [488, 379] width 726 height 16
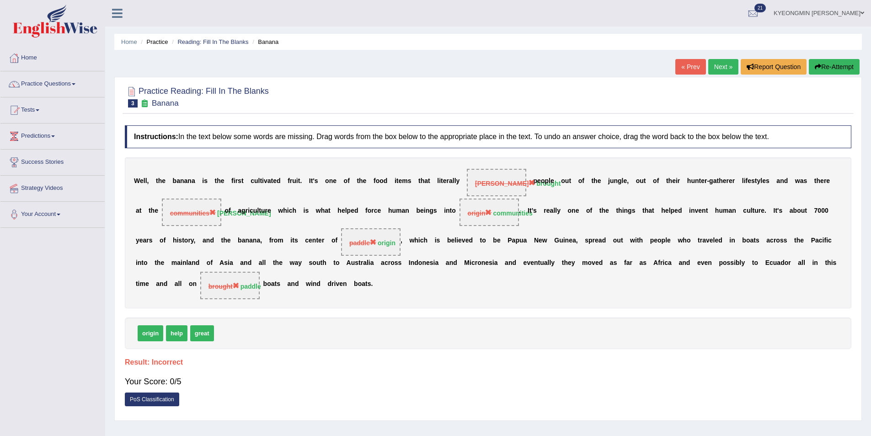
drag, startPoint x: 249, startPoint y: 291, endPoint x: 235, endPoint y: 296, distance: 14.3
click at [235, 296] on span "brought paddle" at bounding box center [229, 285] width 59 height 27
drag, startPoint x: 240, startPoint y: 281, endPoint x: 237, endPoint y: 294, distance: 13.6
click at [237, 294] on span "brought paddle" at bounding box center [229, 285] width 59 height 27
drag, startPoint x: 241, startPoint y: 278, endPoint x: 239, endPoint y: 294, distance: 16.2
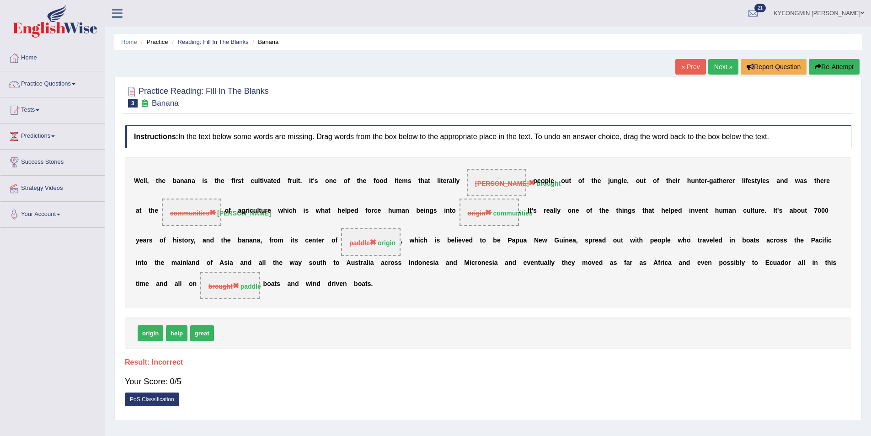
click at [239, 294] on span "brought paddle" at bounding box center [229, 285] width 59 height 27
click at [815, 69] on icon "button" at bounding box center [818, 67] width 6 height 6
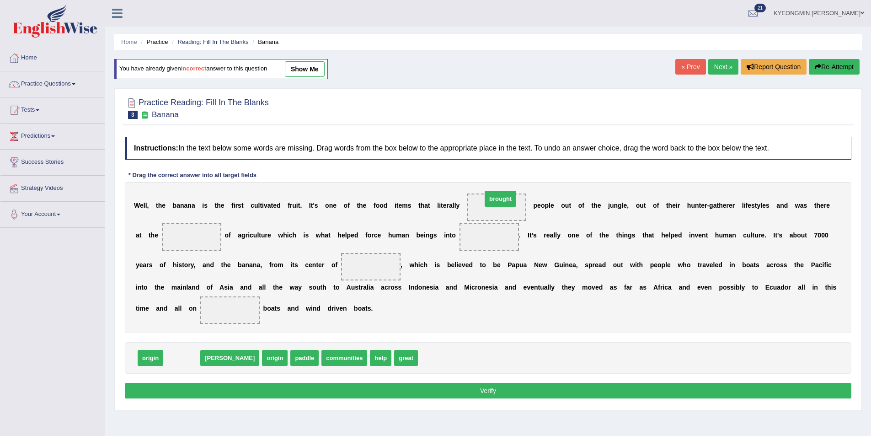
drag, startPoint x: 178, startPoint y: 352, endPoint x: 495, endPoint y: 200, distance: 351.0
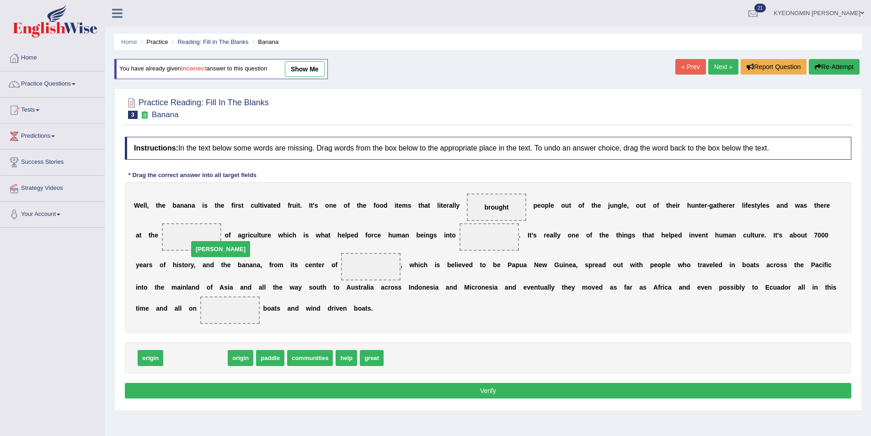
drag, startPoint x: 180, startPoint y: 358, endPoint x: 205, endPoint y: 242, distance: 118.8
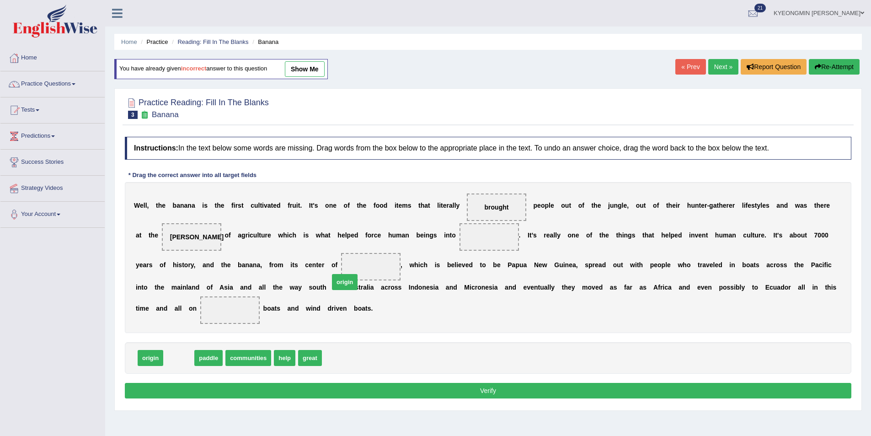
drag, startPoint x: 170, startPoint y: 356, endPoint x: 357, endPoint y: 266, distance: 207.3
drag, startPoint x: 185, startPoint y: 356, endPoint x: 255, endPoint y: 307, distance: 85.3
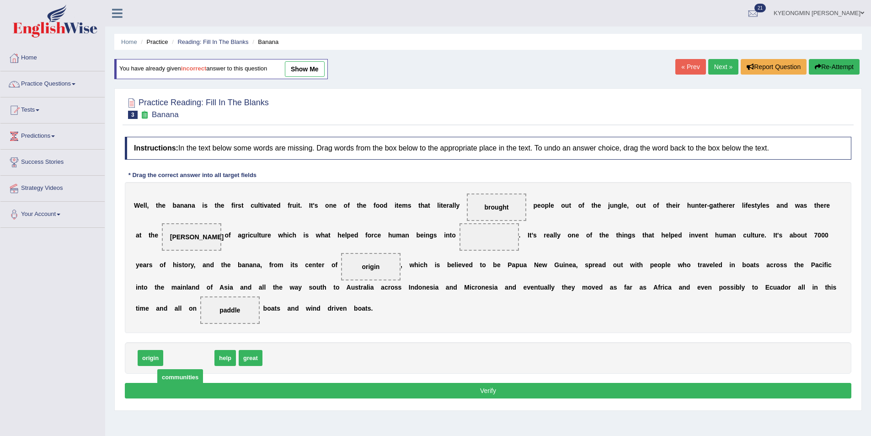
drag, startPoint x: 195, startPoint y: 361, endPoint x: 185, endPoint y: 365, distance: 11.0
drag, startPoint x: 157, startPoint y: 362, endPoint x: 489, endPoint y: 238, distance: 354.1
click at [436, 384] on button "Verify" at bounding box center [488, 391] width 726 height 16
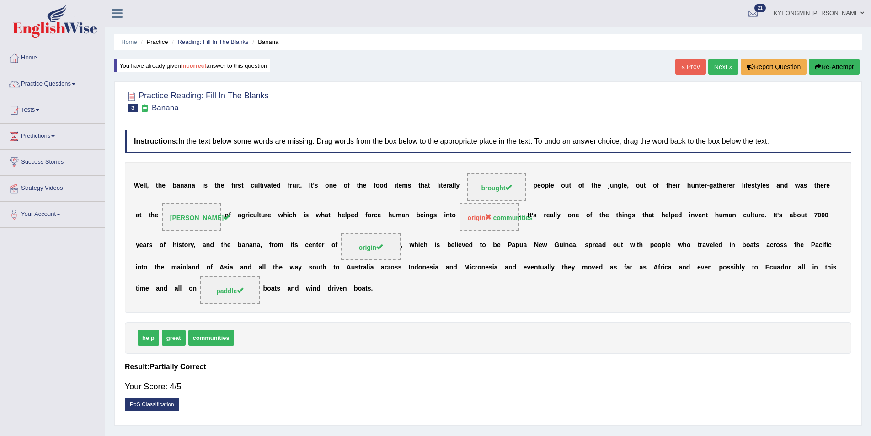
click at [843, 69] on button "Re-Attempt" at bounding box center [834, 67] width 51 height 16
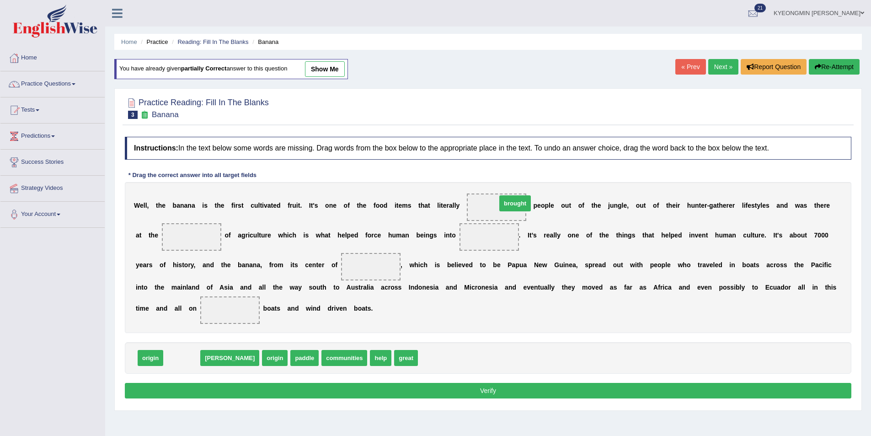
drag, startPoint x: 186, startPoint y: 352, endPoint x: 515, endPoint y: 202, distance: 361.0
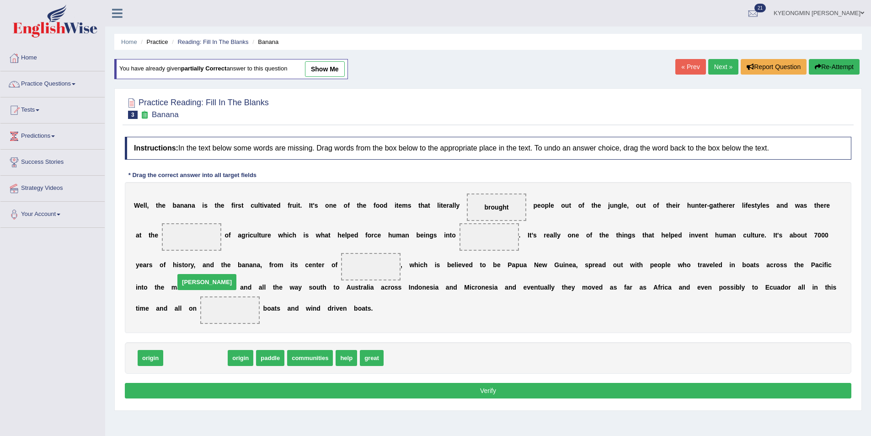
drag, startPoint x: 181, startPoint y: 362, endPoint x: 201, endPoint y: 241, distance: 122.2
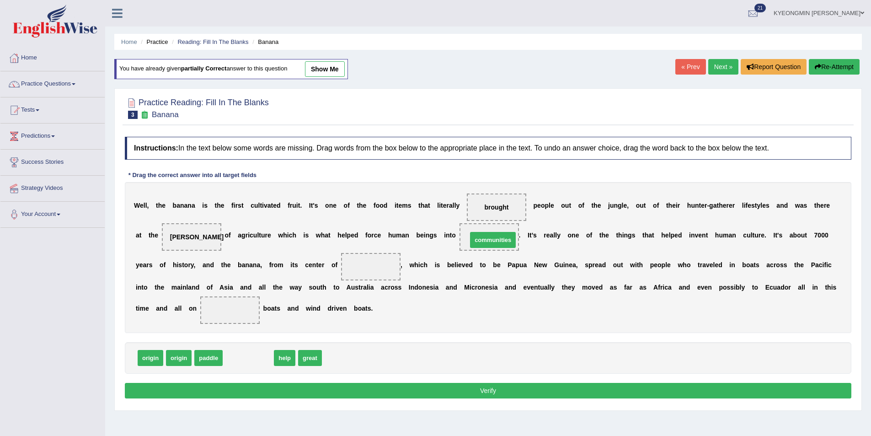
drag, startPoint x: 253, startPoint y: 362, endPoint x: 497, endPoint y: 245, distance: 271.5
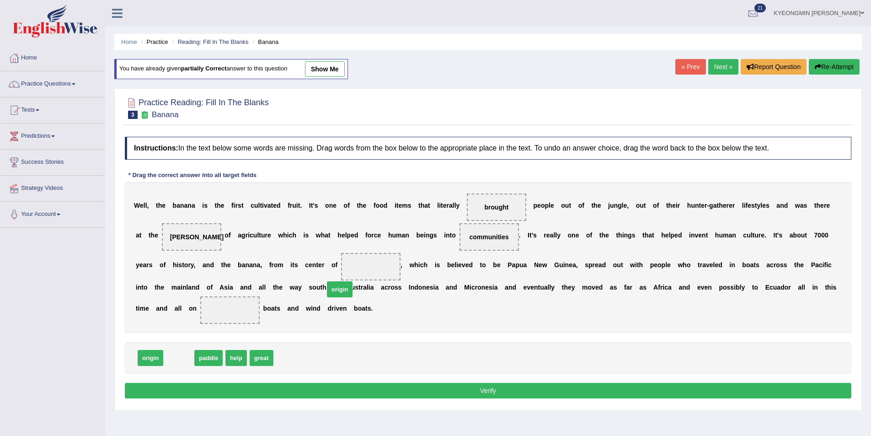
drag, startPoint x: 171, startPoint y: 356, endPoint x: 363, endPoint y: 273, distance: 209.2
drag, startPoint x: 185, startPoint y: 359, endPoint x: 268, endPoint y: 304, distance: 99.6
click at [338, 392] on button "Verify" at bounding box center [488, 391] width 726 height 16
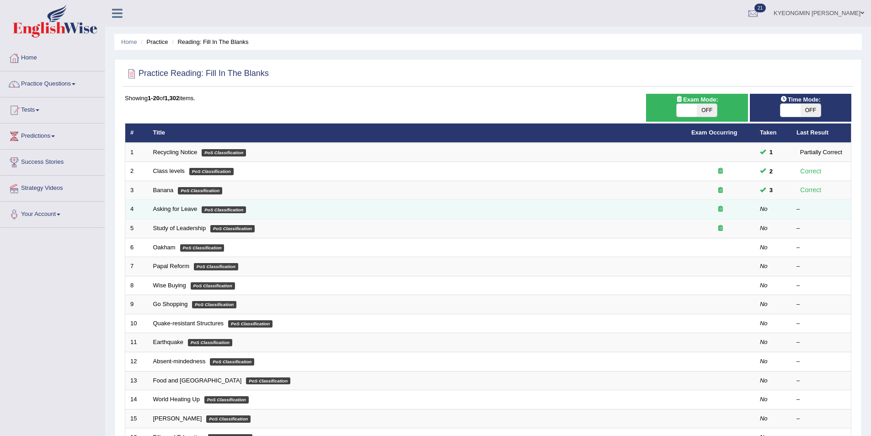
click at [183, 204] on td "Asking for Leave PoS Classification" at bounding box center [417, 209] width 538 height 19
click at [183, 208] on link "Asking for Leave" at bounding box center [175, 208] width 44 height 7
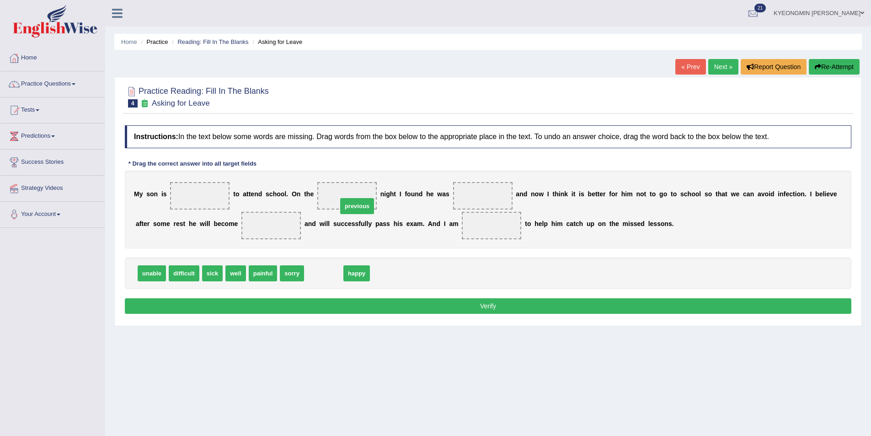
drag, startPoint x: 319, startPoint y: 280, endPoint x: 346, endPoint y: 208, distance: 76.5
drag, startPoint x: 208, startPoint y: 274, endPoint x: 463, endPoint y: 197, distance: 266.2
drag, startPoint x: 212, startPoint y: 272, endPoint x: 270, endPoint y: 238, distance: 67.7
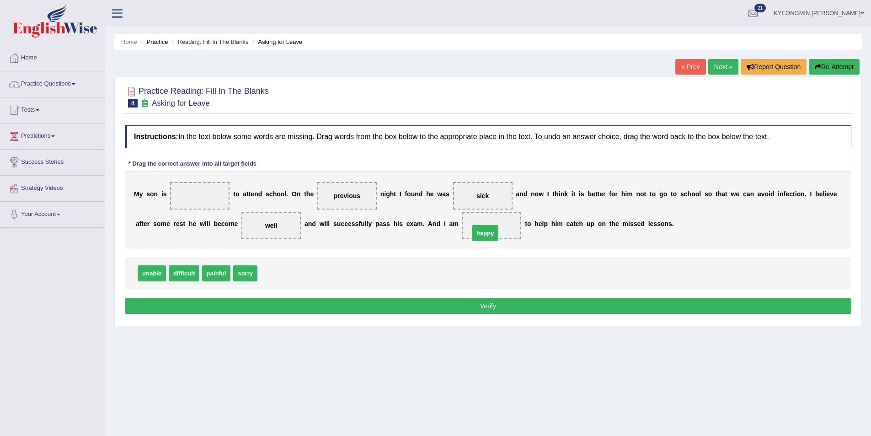
drag, startPoint x: 274, startPoint y: 276, endPoint x: 486, endPoint y: 235, distance: 215.4
click at [452, 265] on div "unable difficult painful sorry" at bounding box center [488, 273] width 726 height 32
drag, startPoint x: 154, startPoint y: 276, endPoint x: 222, endPoint y: 210, distance: 94.7
click at [282, 309] on button "Verify" at bounding box center [488, 306] width 726 height 16
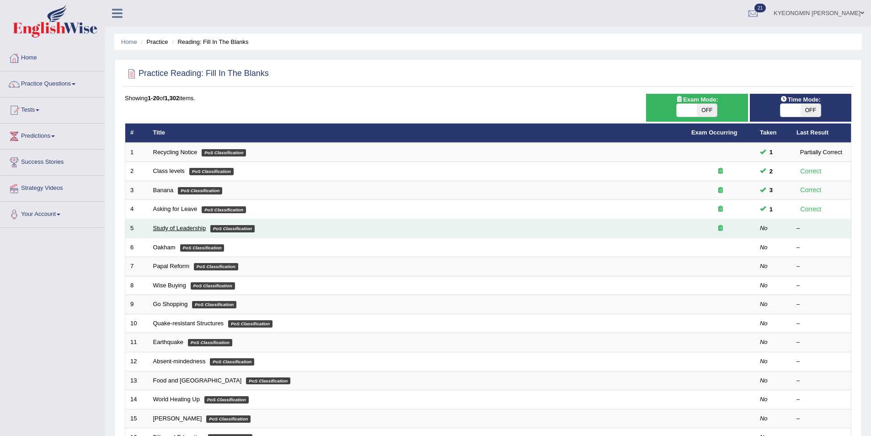
click at [191, 227] on link "Study of Leadership" at bounding box center [179, 227] width 53 height 7
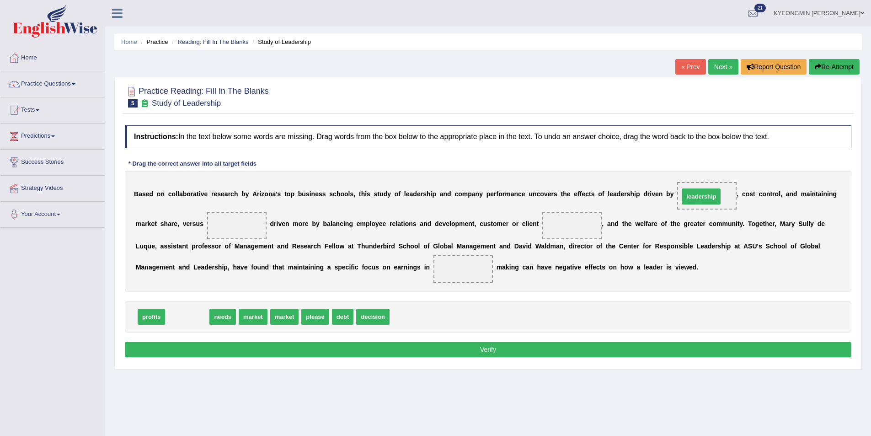
drag, startPoint x: 192, startPoint y: 319, endPoint x: 706, endPoint y: 201, distance: 527.6
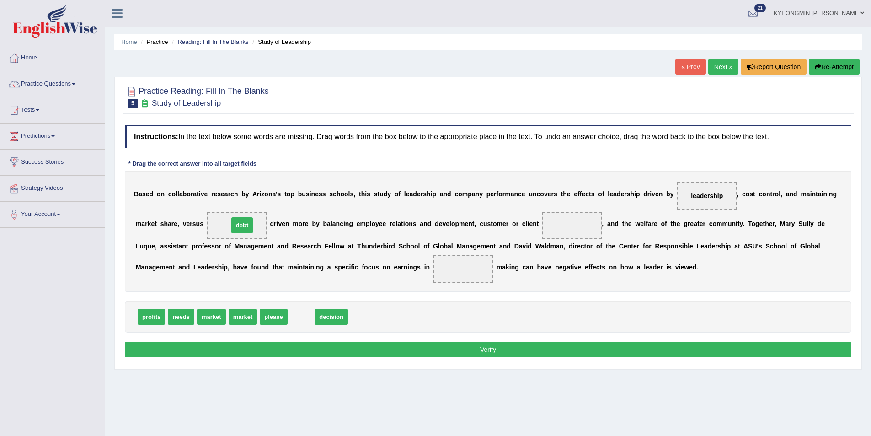
drag, startPoint x: 303, startPoint y: 320, endPoint x: 242, endPoint y: 229, distance: 110.2
drag, startPoint x: 141, startPoint y: 312, endPoint x: 535, endPoint y: 240, distance: 400.5
drag, startPoint x: 275, startPoint y: 316, endPoint x: 319, endPoint y: 319, distance: 43.5
drag, startPoint x: 282, startPoint y: 319, endPoint x: 467, endPoint y: 284, distance: 188.4
click at [540, 352] on button "Verify" at bounding box center [488, 349] width 726 height 16
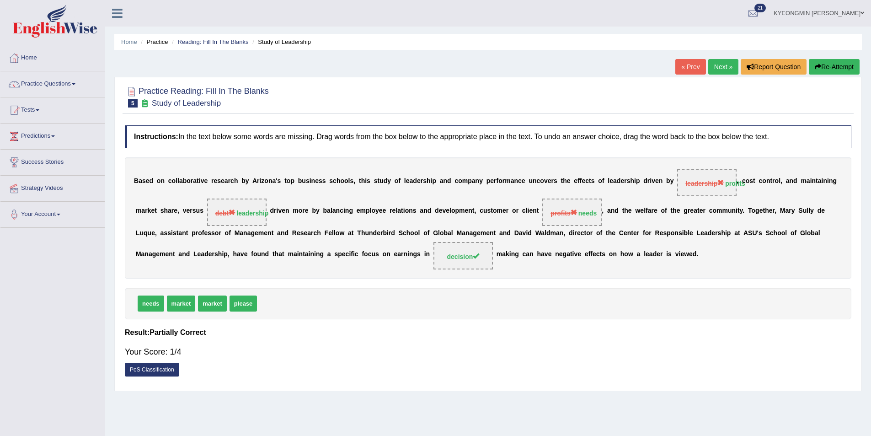
click at [825, 69] on button "Re-Attempt" at bounding box center [834, 67] width 51 height 16
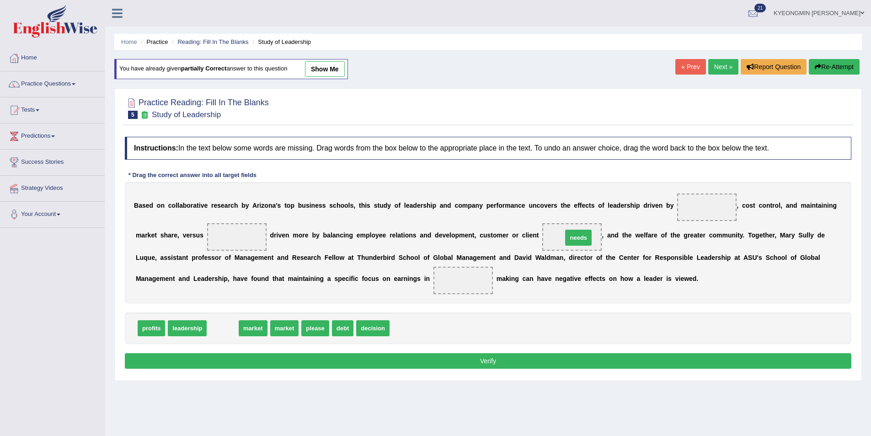
drag, startPoint x: 219, startPoint y: 331, endPoint x: 575, endPoint y: 240, distance: 367.0
drag, startPoint x: 345, startPoint y: 326, endPoint x: 465, endPoint y: 284, distance: 127.5
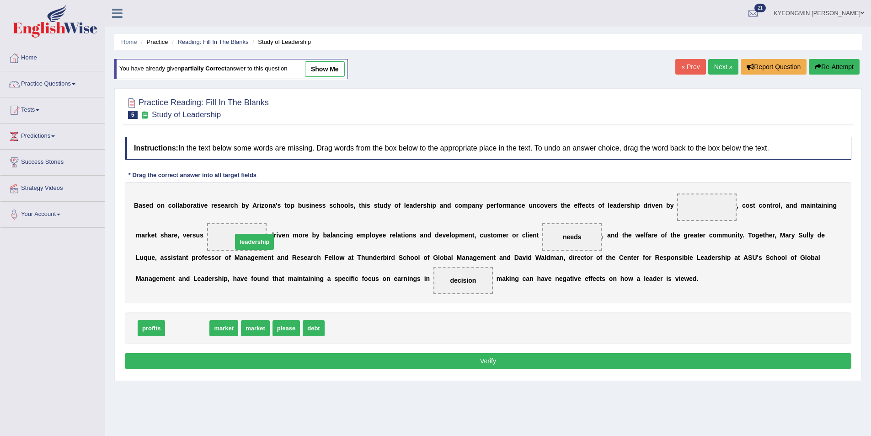
drag, startPoint x: 178, startPoint y: 325, endPoint x: 218, endPoint y: 232, distance: 101.4
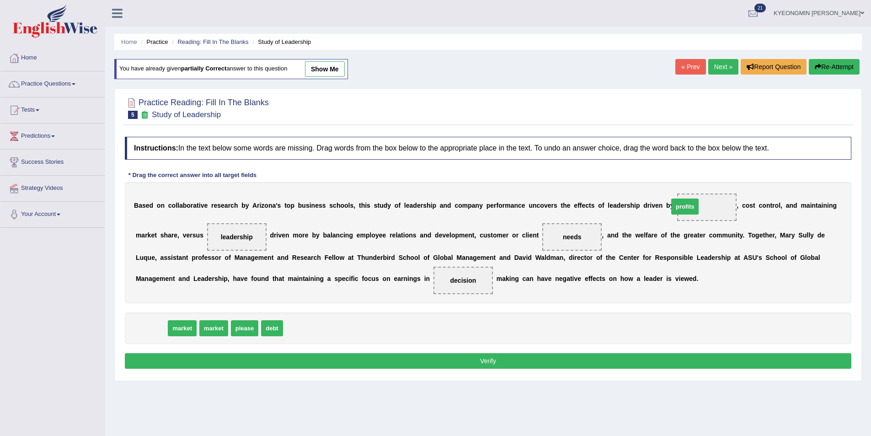
drag, startPoint x: 156, startPoint y: 332, endPoint x: 692, endPoint y: 210, distance: 549.4
click at [652, 300] on div "B a s e d o n c o l l a b o r a t i v e r e s e a r c h b y A r i z o n a ' s t…" at bounding box center [488, 242] width 726 height 121
click at [521, 360] on button "Verify" at bounding box center [488, 361] width 726 height 16
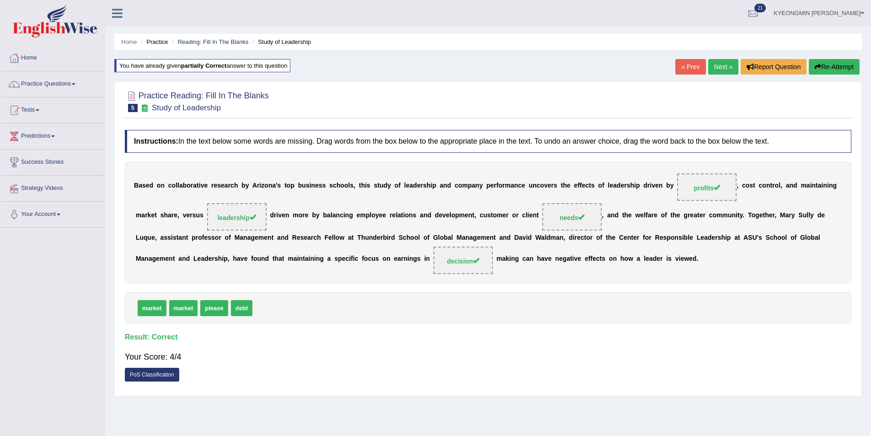
click at [616, 202] on div "B a s e d o n c o l l a b o r a t i v e r e s e a r c h b y A r i z o n a ' s t…" at bounding box center [488, 222] width 726 height 121
